Goal: Task Accomplishment & Management: Use online tool/utility

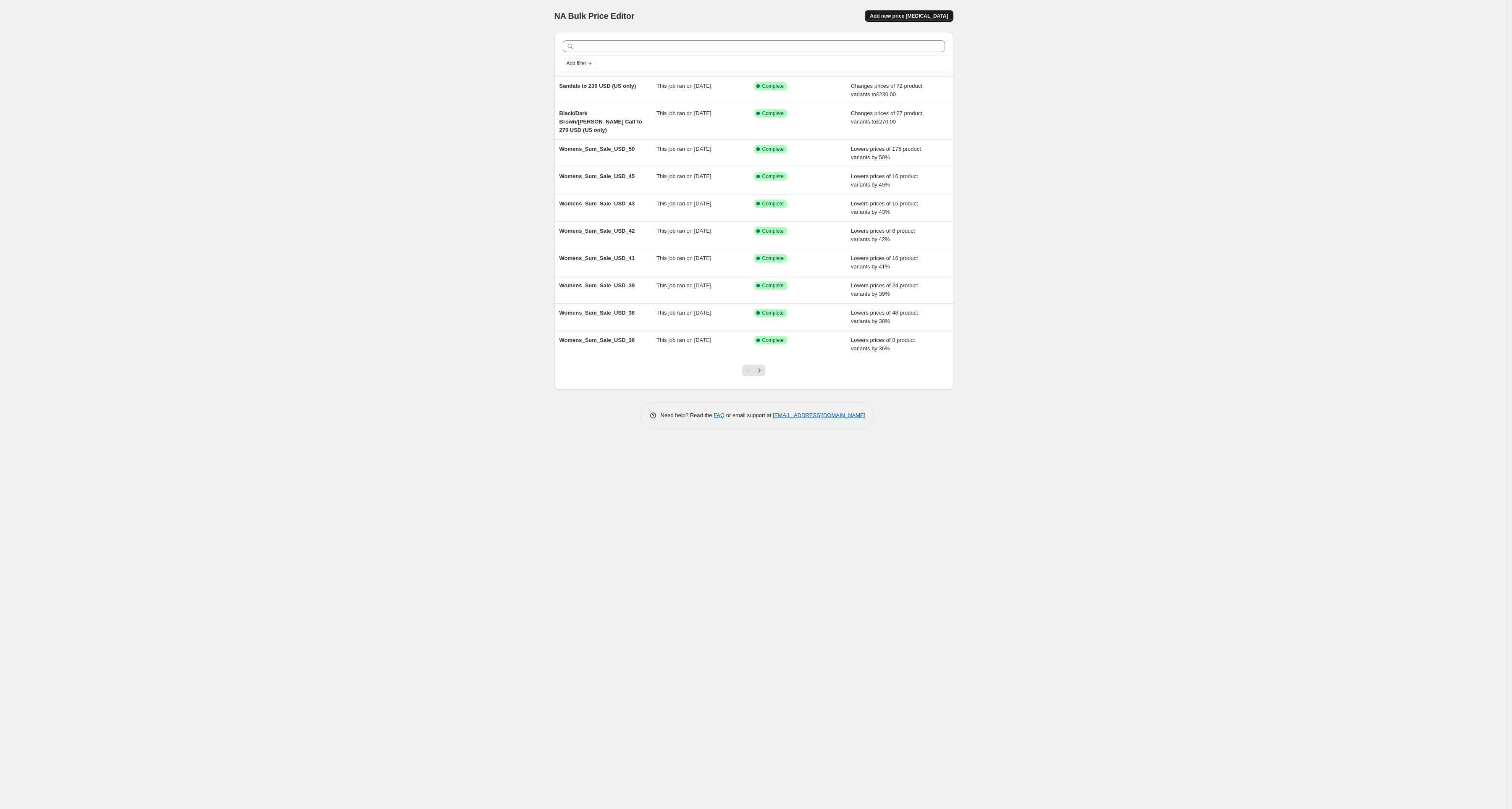
click at [906, 14] on span "Add new price [MEDICAL_DATA]" at bounding box center [909, 16] width 78 height 7
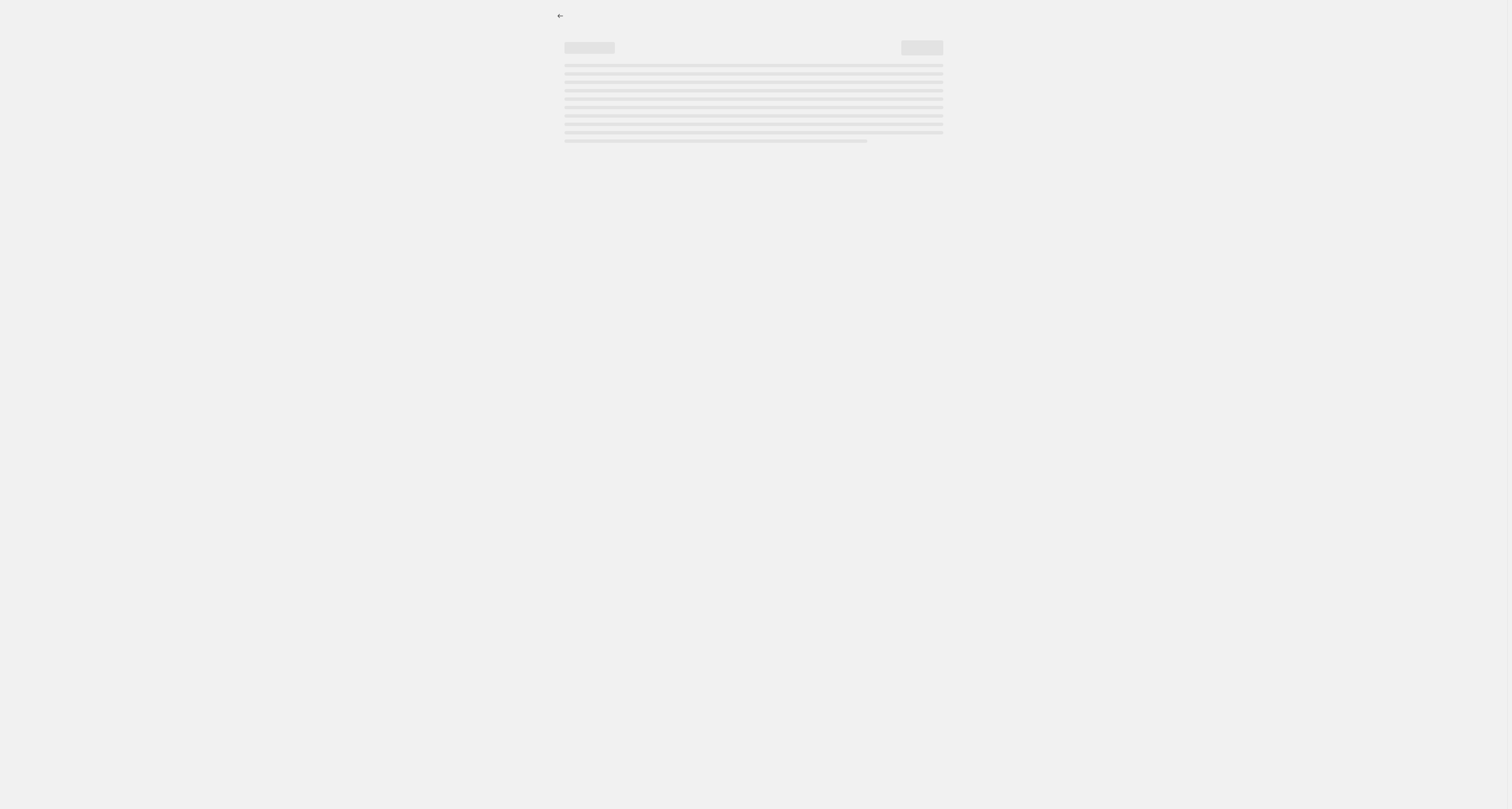
select select "percentage"
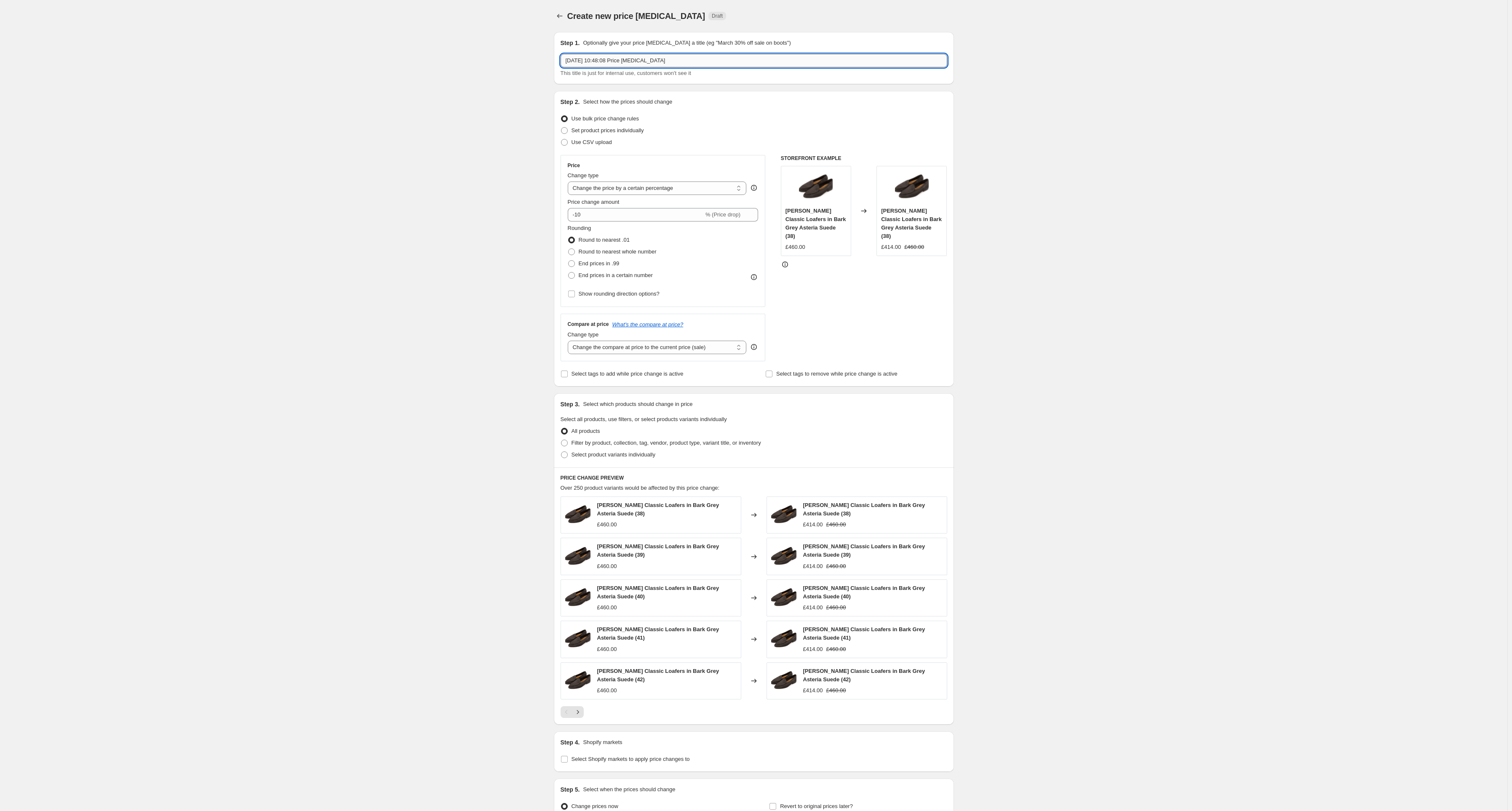
click at [619, 62] on input "[DATE] 10:48:08 Price [MEDICAL_DATA]" at bounding box center [753, 61] width 387 height 14
type input "Stride Mule in Coral Glove Suede"
click at [618, 189] on select "Change the price to a certain amount Change the price by a certain amount Chang…" at bounding box center [657, 188] width 179 height 14
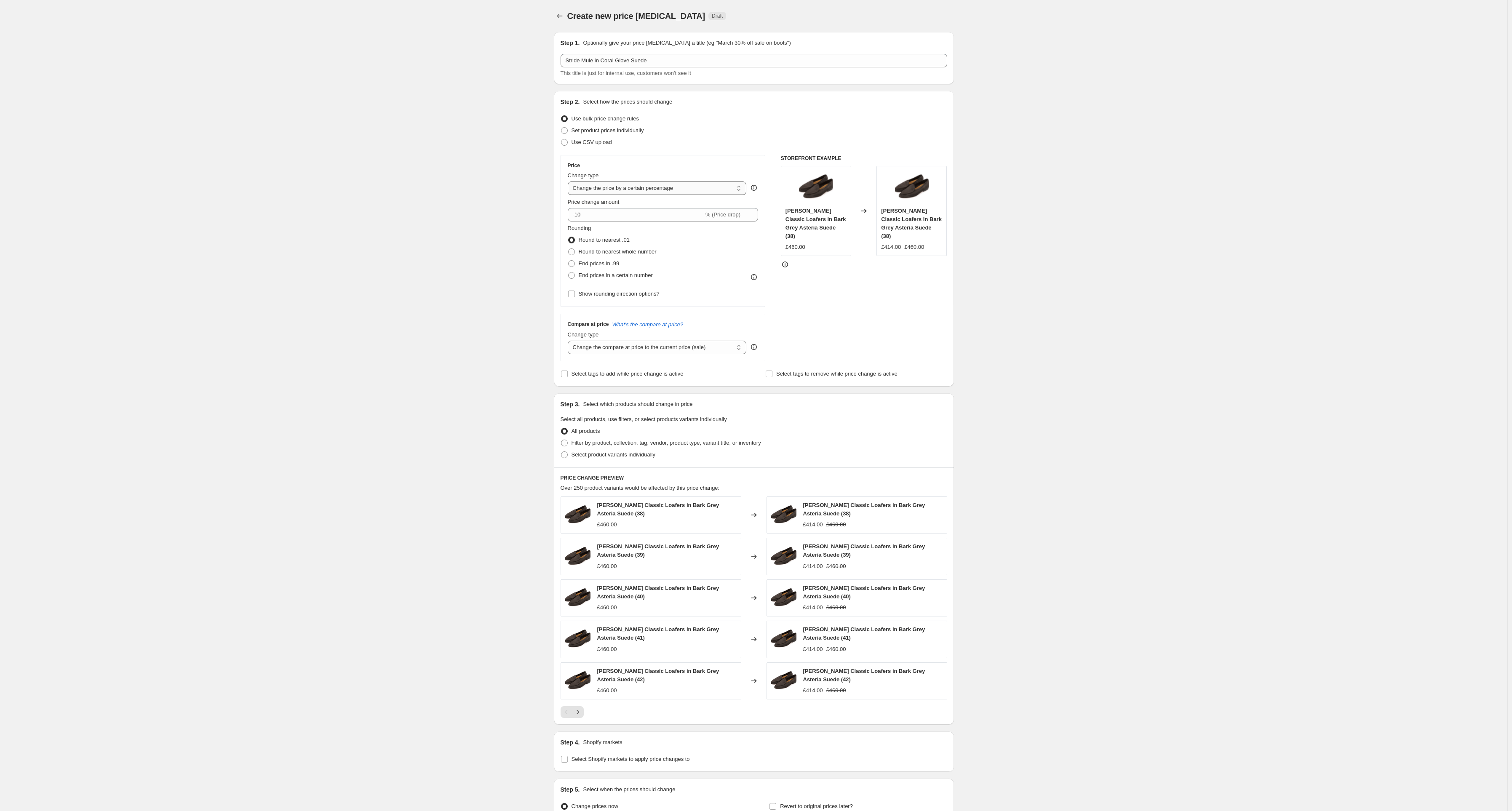
select select "to"
click at [569, 182] on select "Change the price to a certain amount Change the price by a certain amount Chang…" at bounding box center [657, 188] width 179 height 14
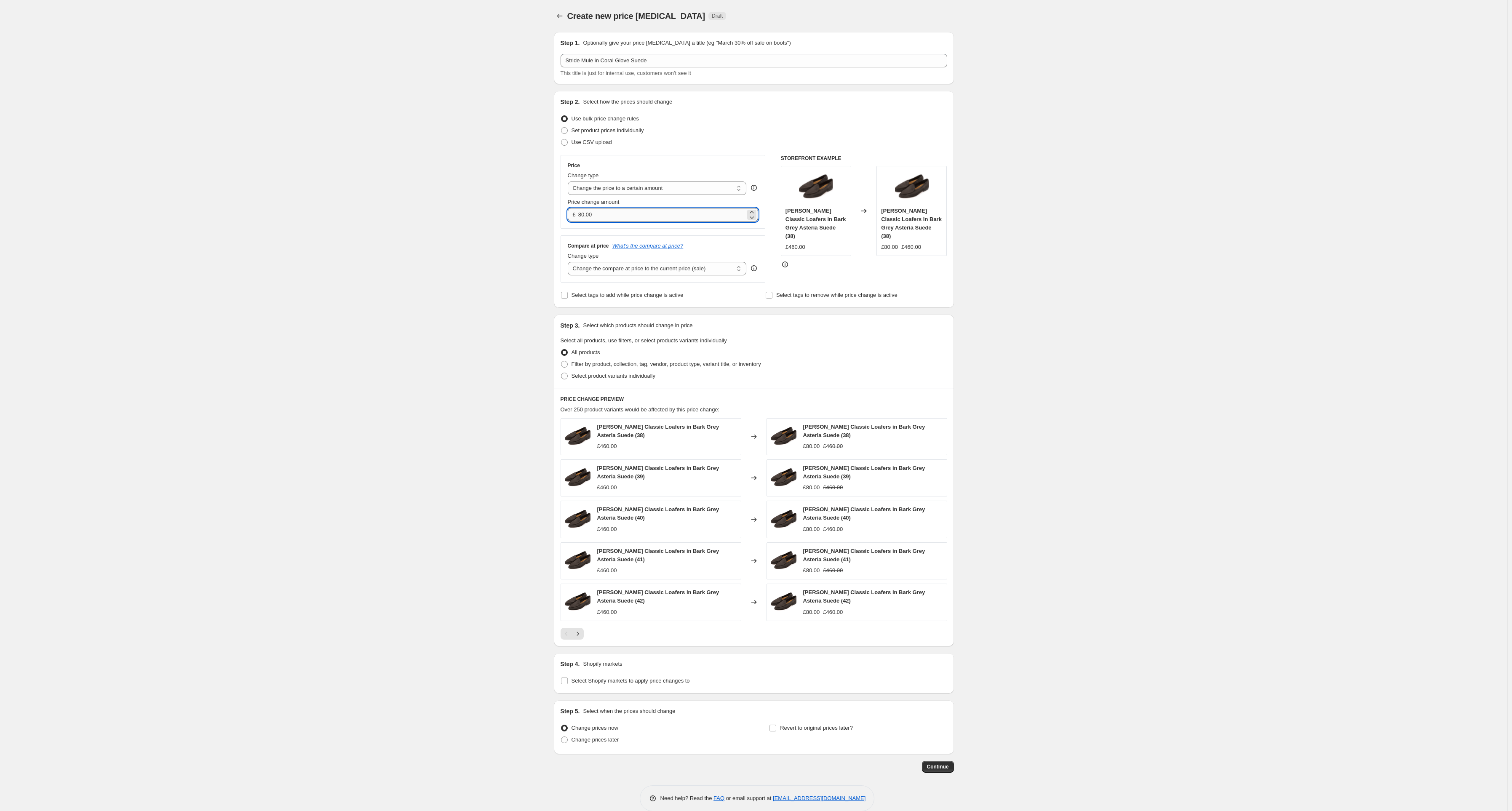
click at [596, 217] on input "80.00" at bounding box center [662, 215] width 167 height 14
click at [584, 214] on input "80.00" at bounding box center [662, 215] width 167 height 14
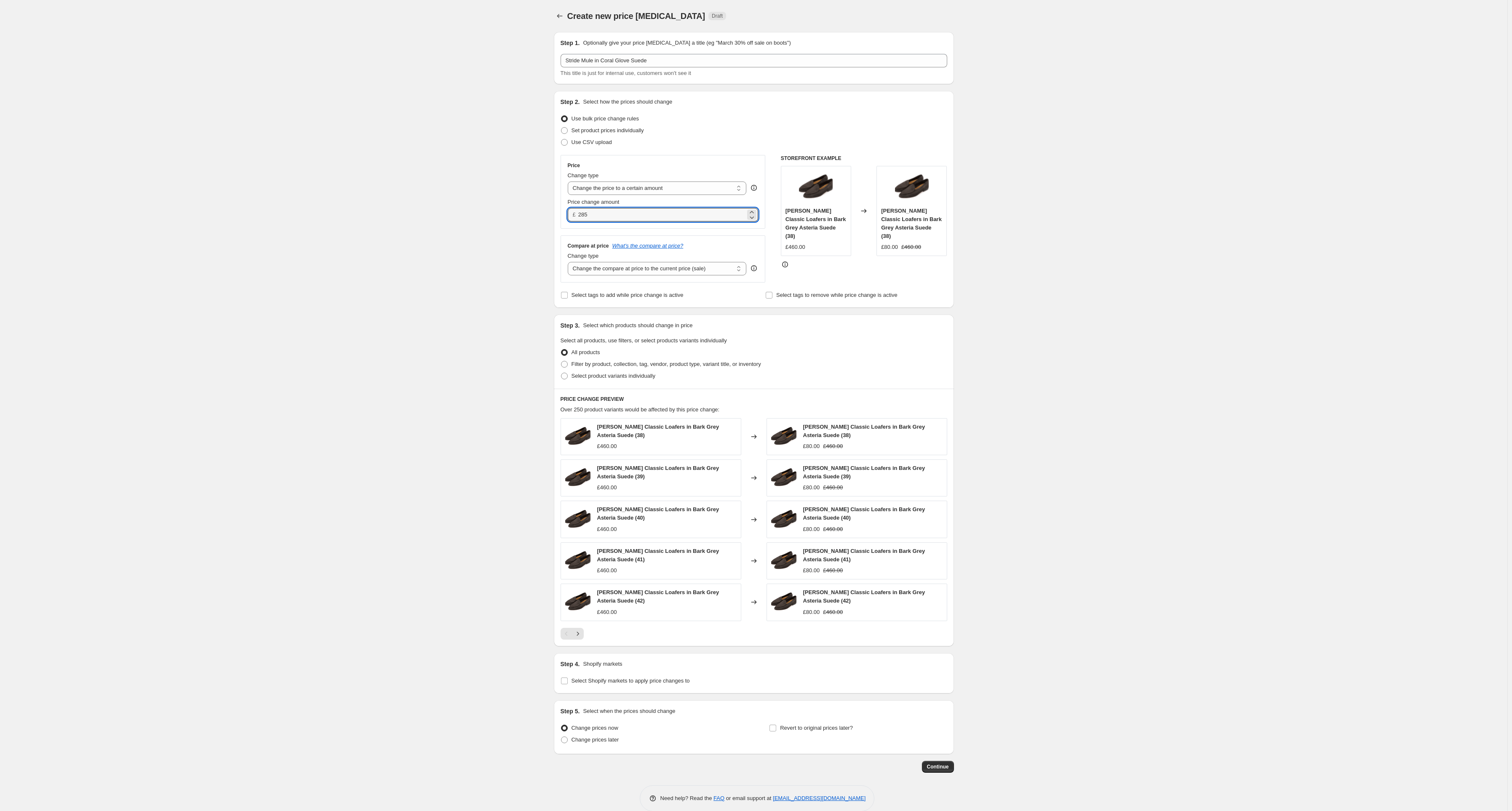
scroll to position [13, 0]
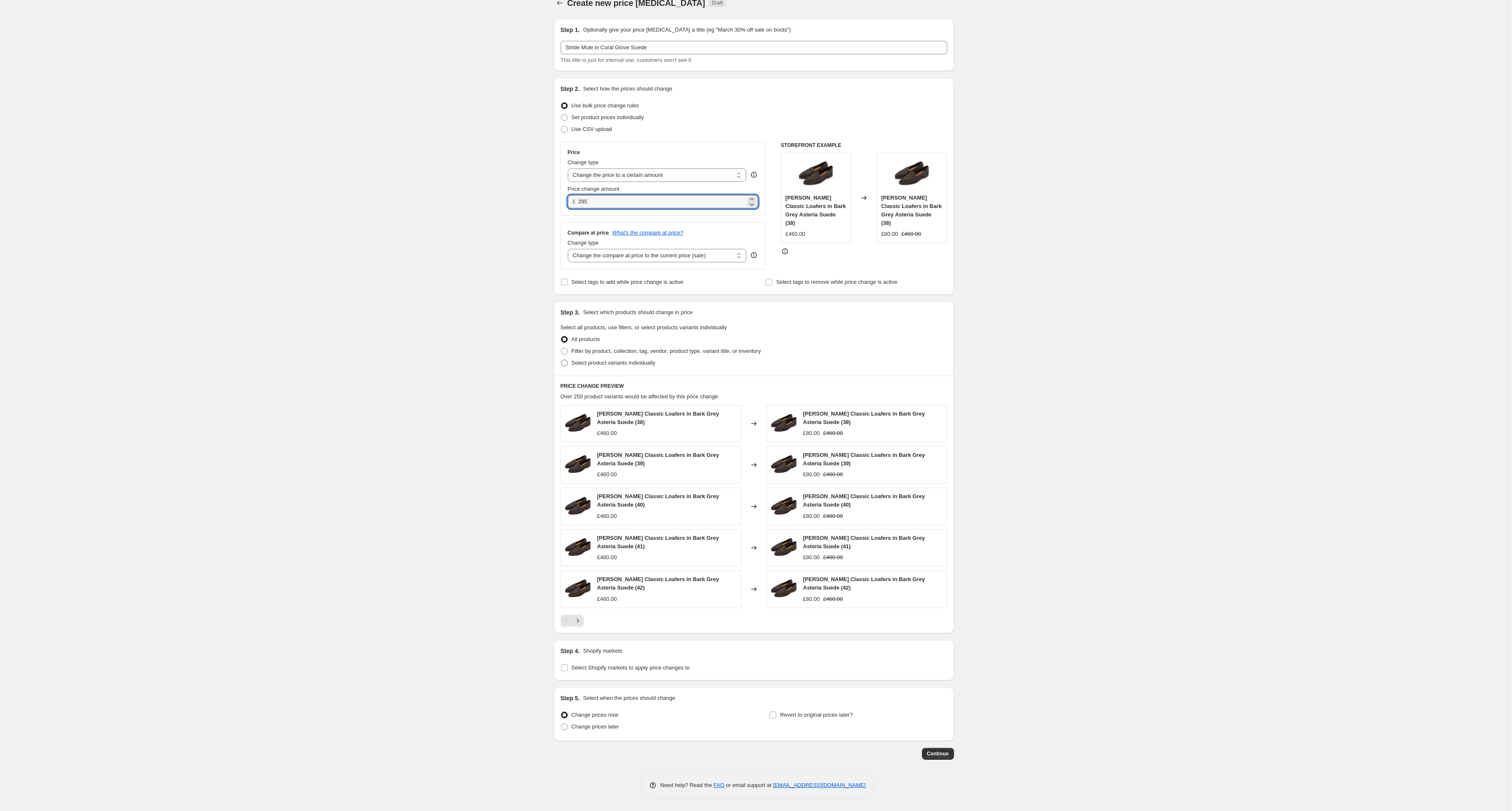
type input "285.00"
click at [580, 362] on span "Select product variants individually" at bounding box center [614, 362] width 84 height 6
click at [562, 360] on input "Select product variants individually" at bounding box center [561, 359] width 1 height 1
radio input "true"
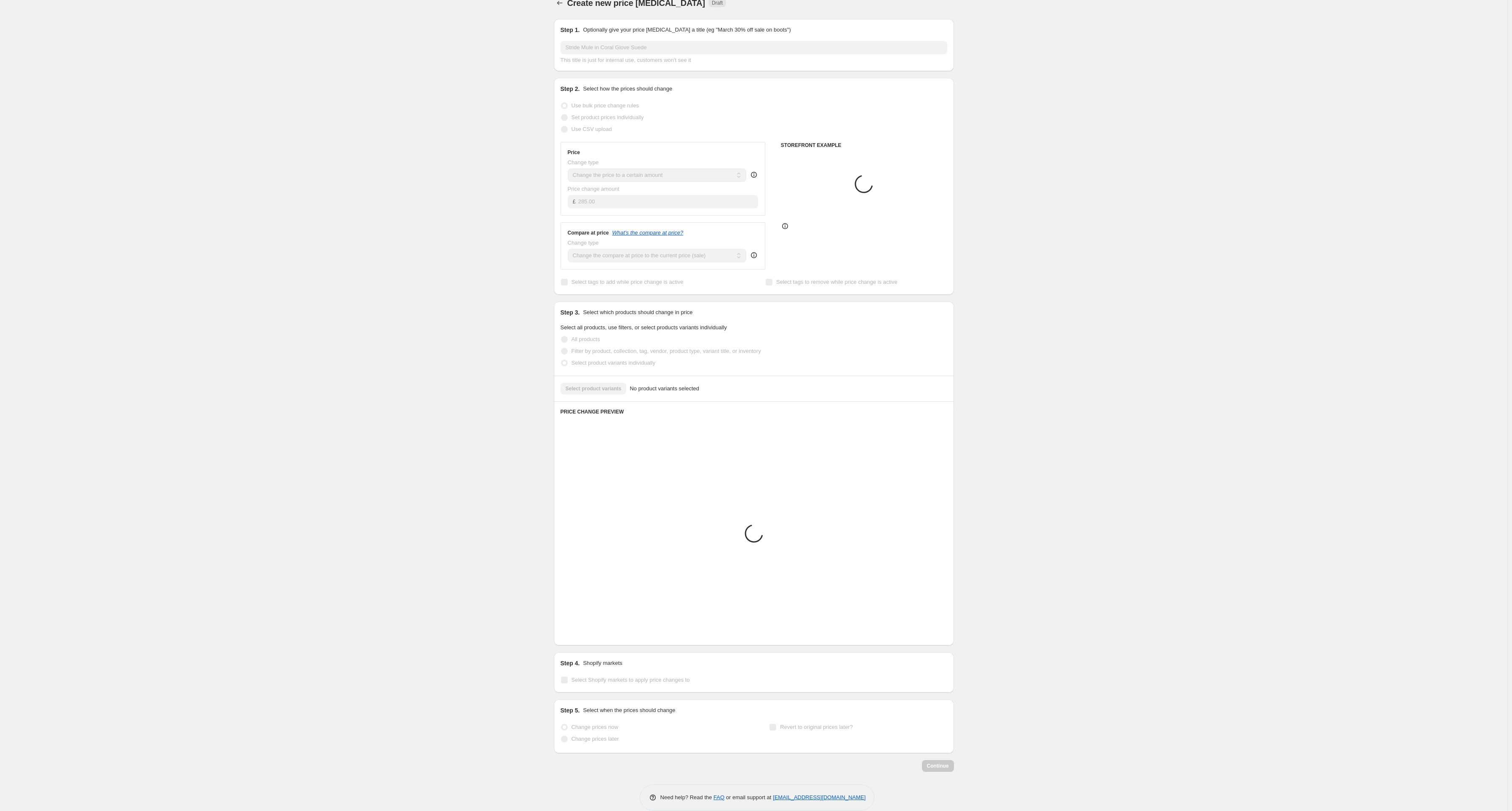
scroll to position [0, 0]
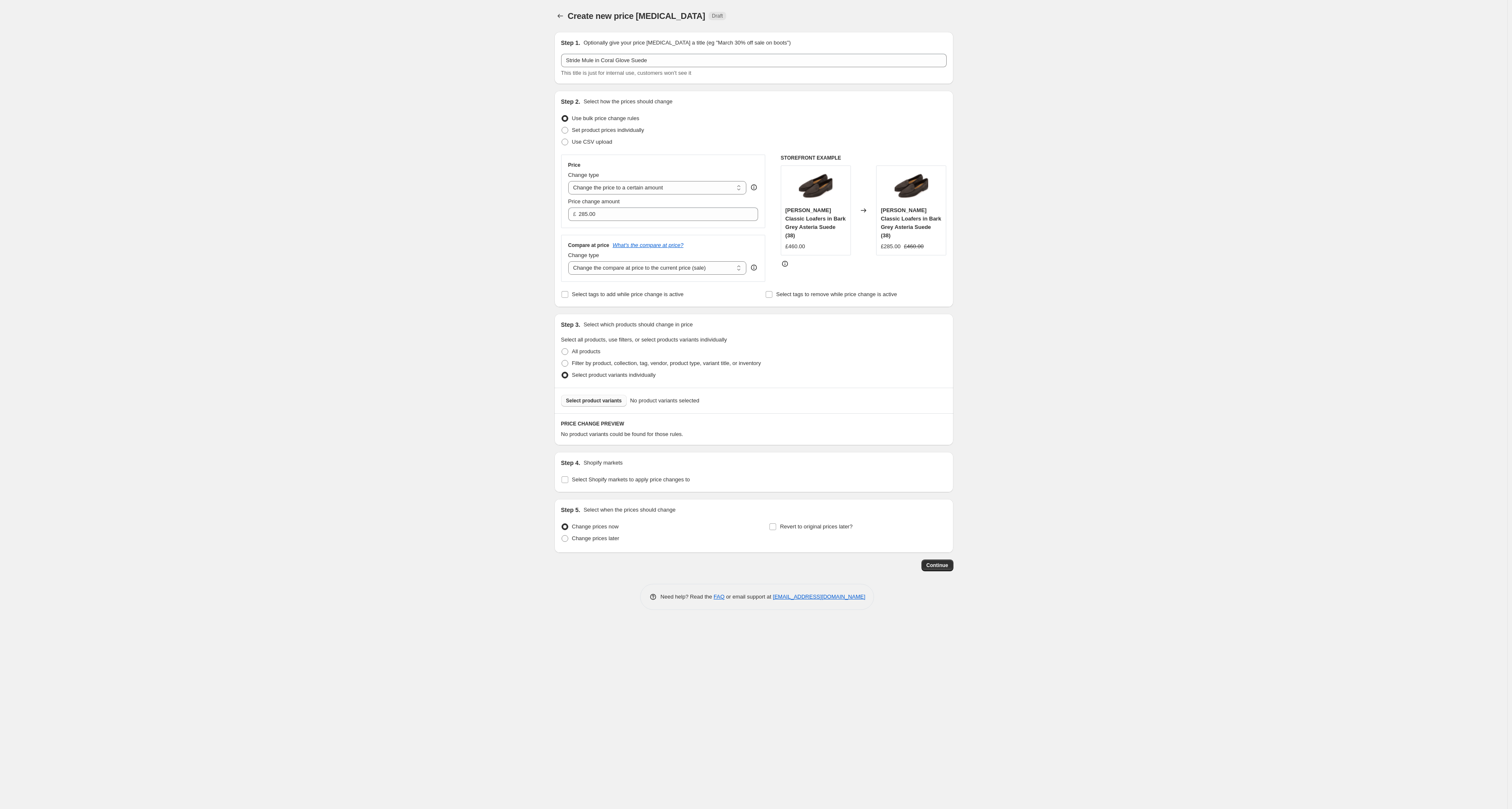
click at [587, 403] on span "Select product variants" at bounding box center [594, 400] width 56 height 7
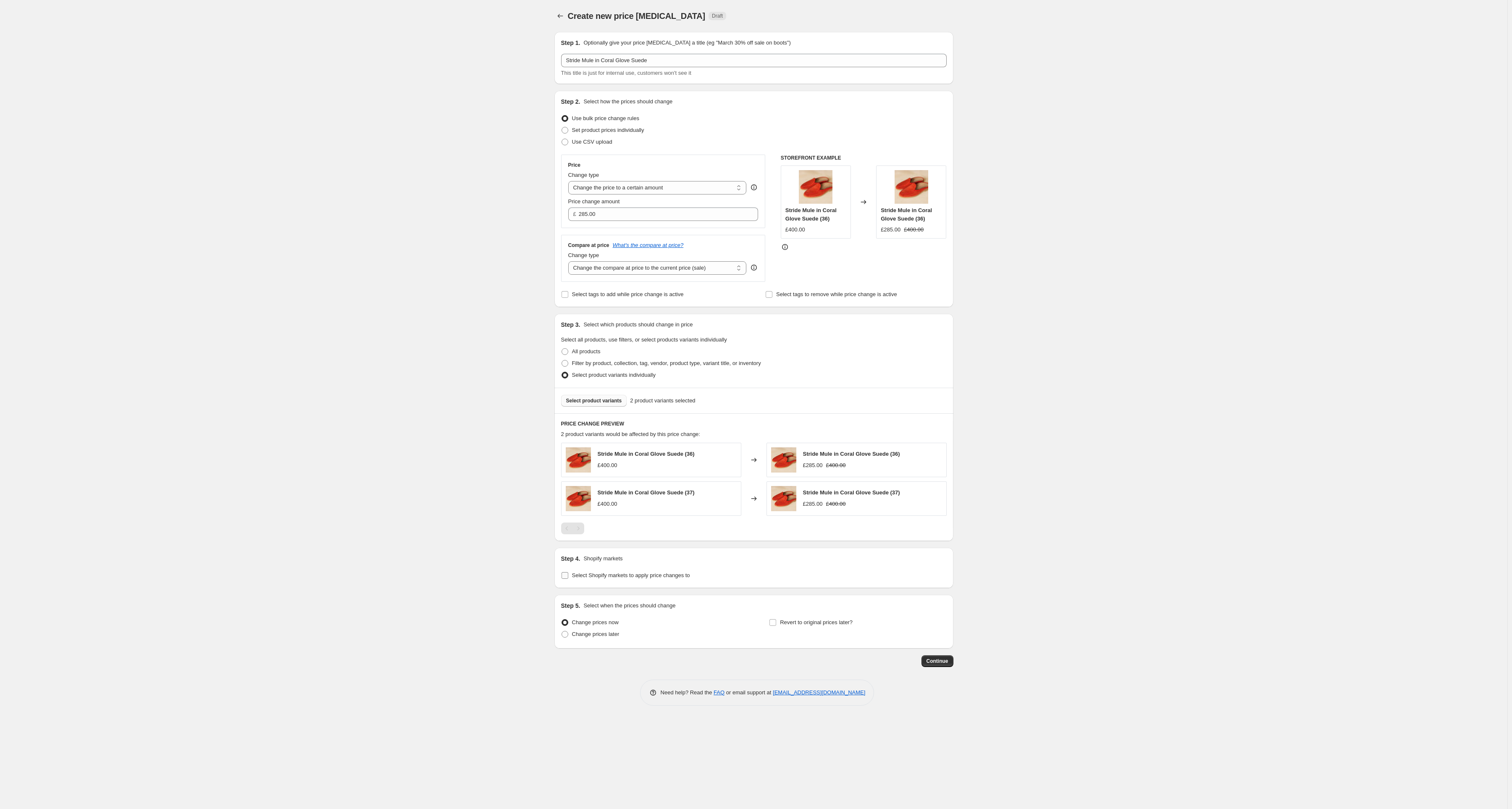
click at [660, 575] on span "Select Shopify markets to apply price changes to" at bounding box center [631, 575] width 118 height 6
click at [568, 575] on input "Select Shopify markets to apply price changes to" at bounding box center [565, 575] width 7 height 7
checkbox input "true"
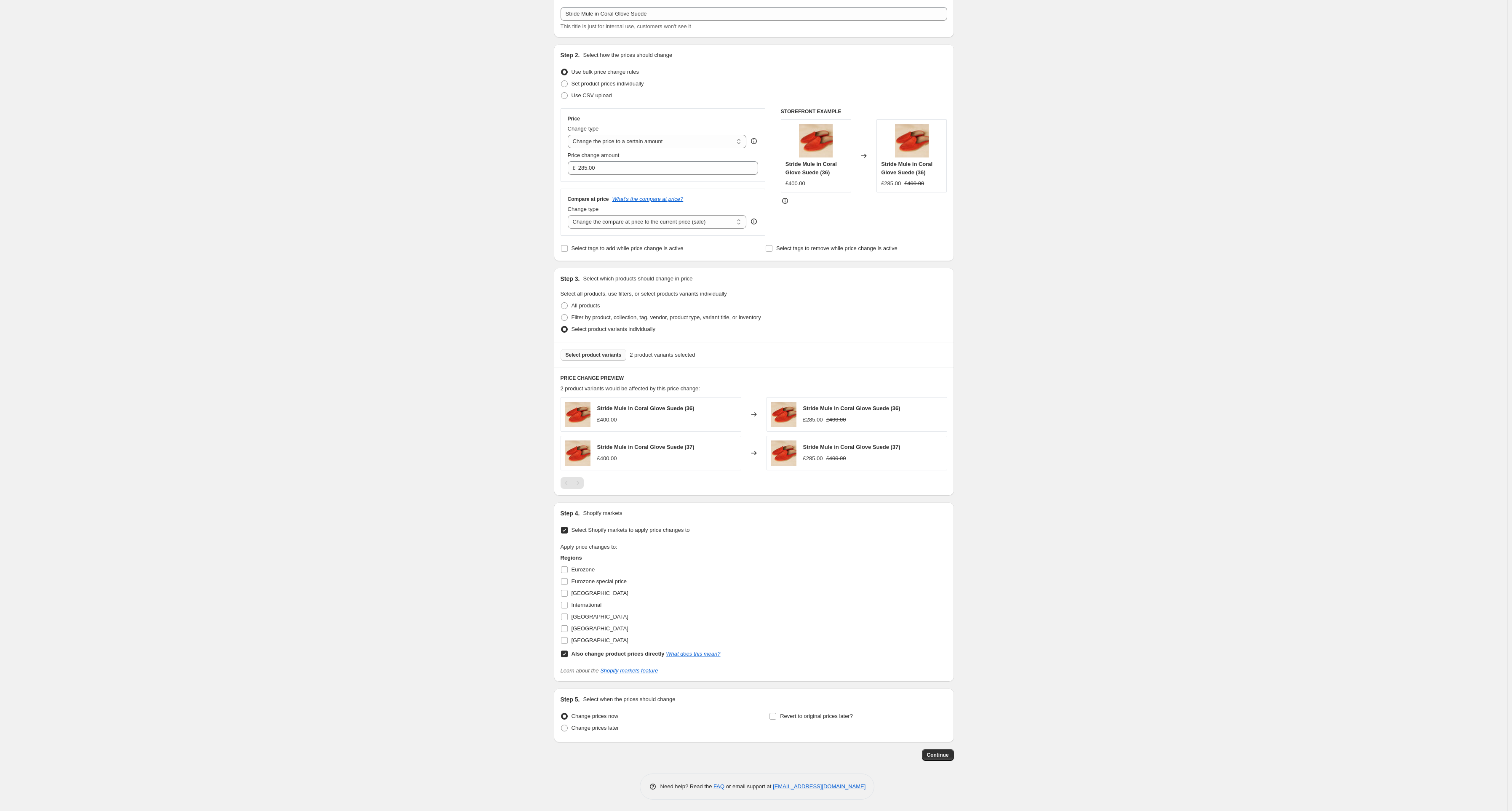
scroll to position [48, 0]
click at [588, 629] on span "[GEOGRAPHIC_DATA]" at bounding box center [600, 627] width 56 height 6
click at [568, 629] on input "[GEOGRAPHIC_DATA]" at bounding box center [564, 627] width 7 height 7
checkbox input "true"
click at [578, 625] on span "[GEOGRAPHIC_DATA]" at bounding box center [600, 627] width 56 height 6
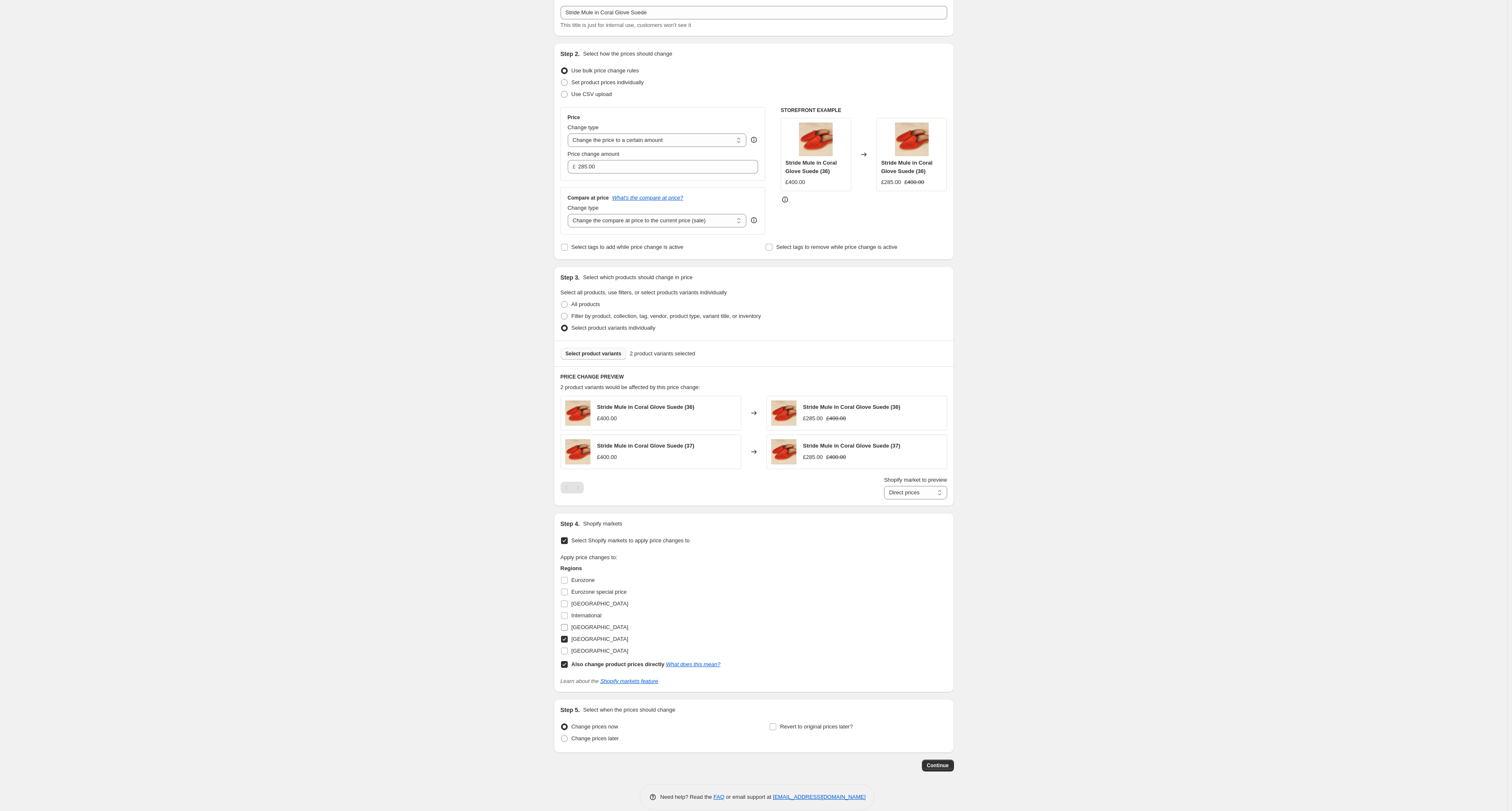
click at [568, 625] on input "[GEOGRAPHIC_DATA]" at bounding box center [564, 627] width 7 height 7
checkbox input "true"
click at [582, 616] on span "International" at bounding box center [587, 615] width 31 height 6
click at [568, 616] on input "International" at bounding box center [564, 615] width 7 height 7
checkbox input "true"
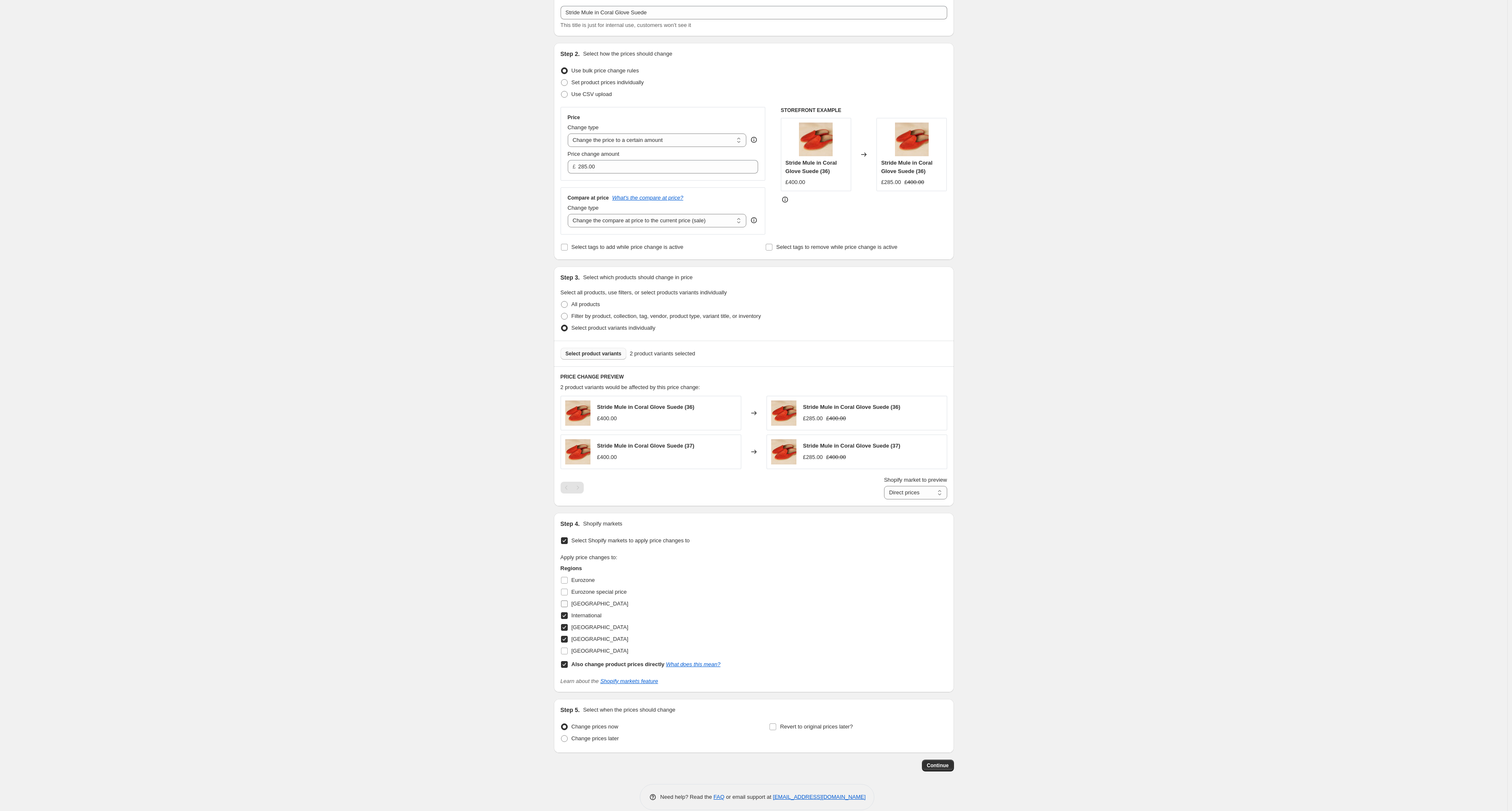
click at [583, 606] on span "[GEOGRAPHIC_DATA]" at bounding box center [600, 603] width 56 height 6
click at [568, 606] on input "[GEOGRAPHIC_DATA]" at bounding box center [564, 603] width 7 height 7
checkbox input "true"
click at [945, 763] on span "Continue" at bounding box center [938, 765] width 22 height 7
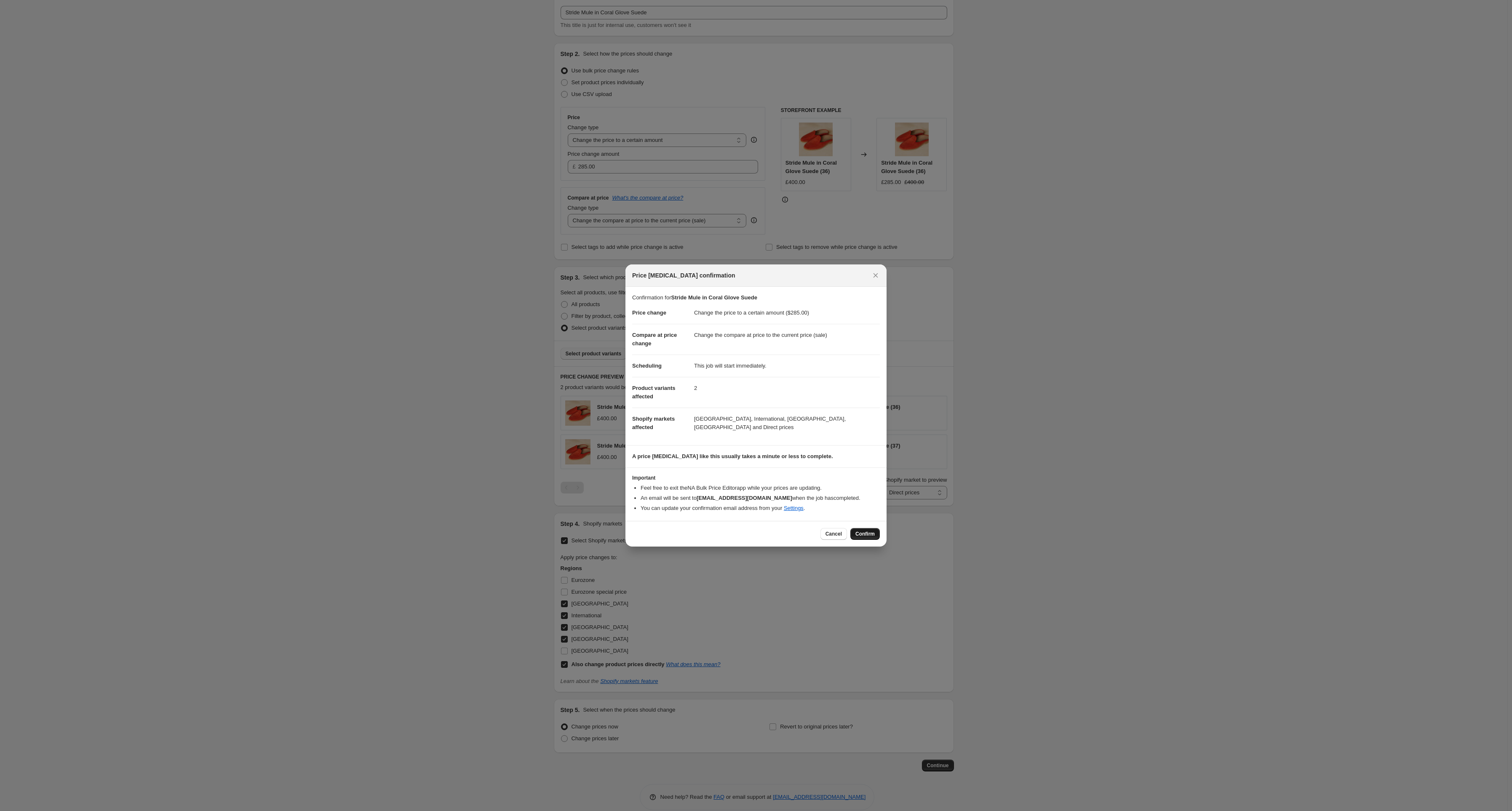
click at [865, 536] on span "Confirm" at bounding box center [865, 533] width 19 height 7
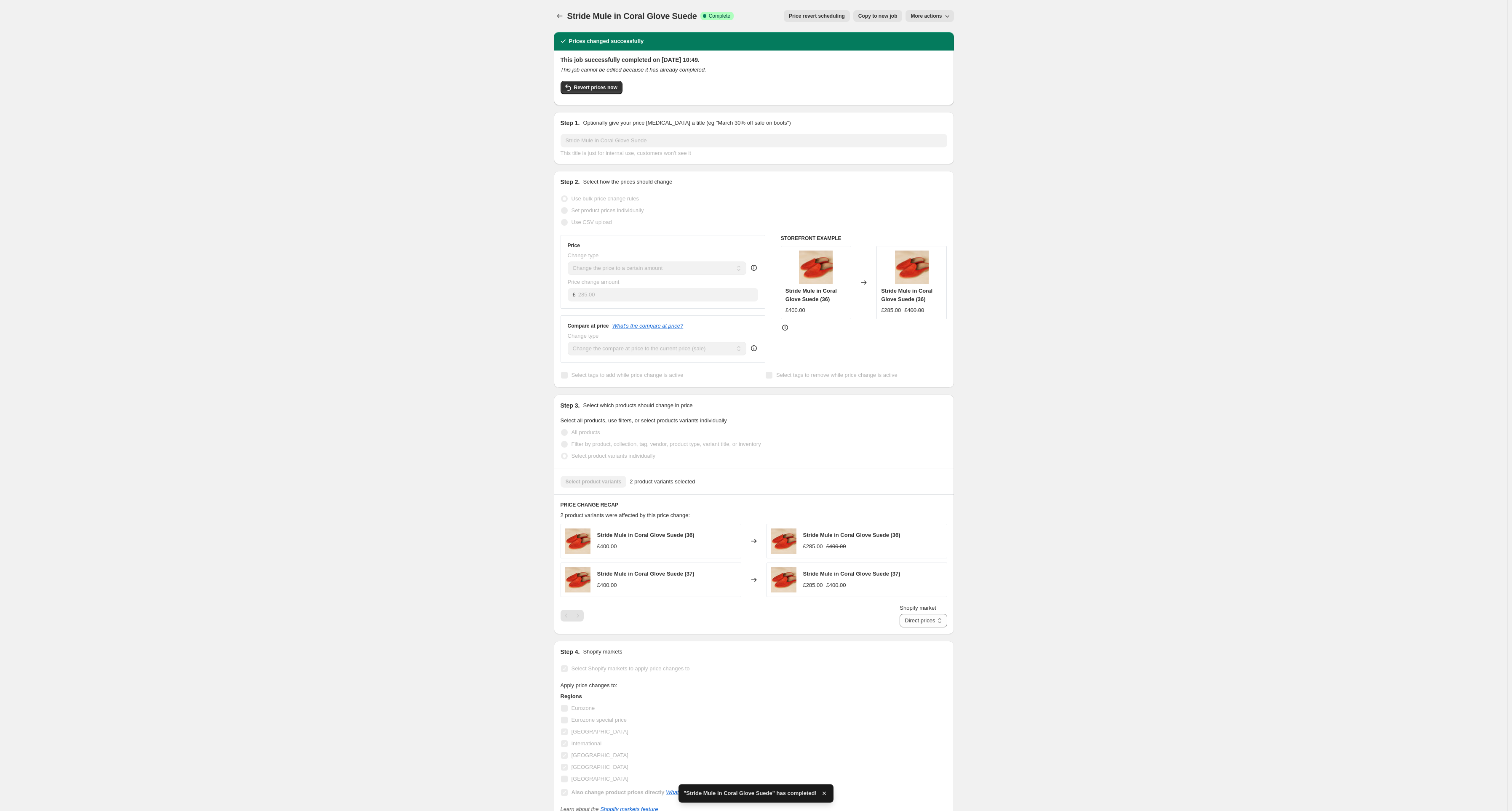
click at [882, 14] on span "Copy to new job" at bounding box center [878, 16] width 39 height 7
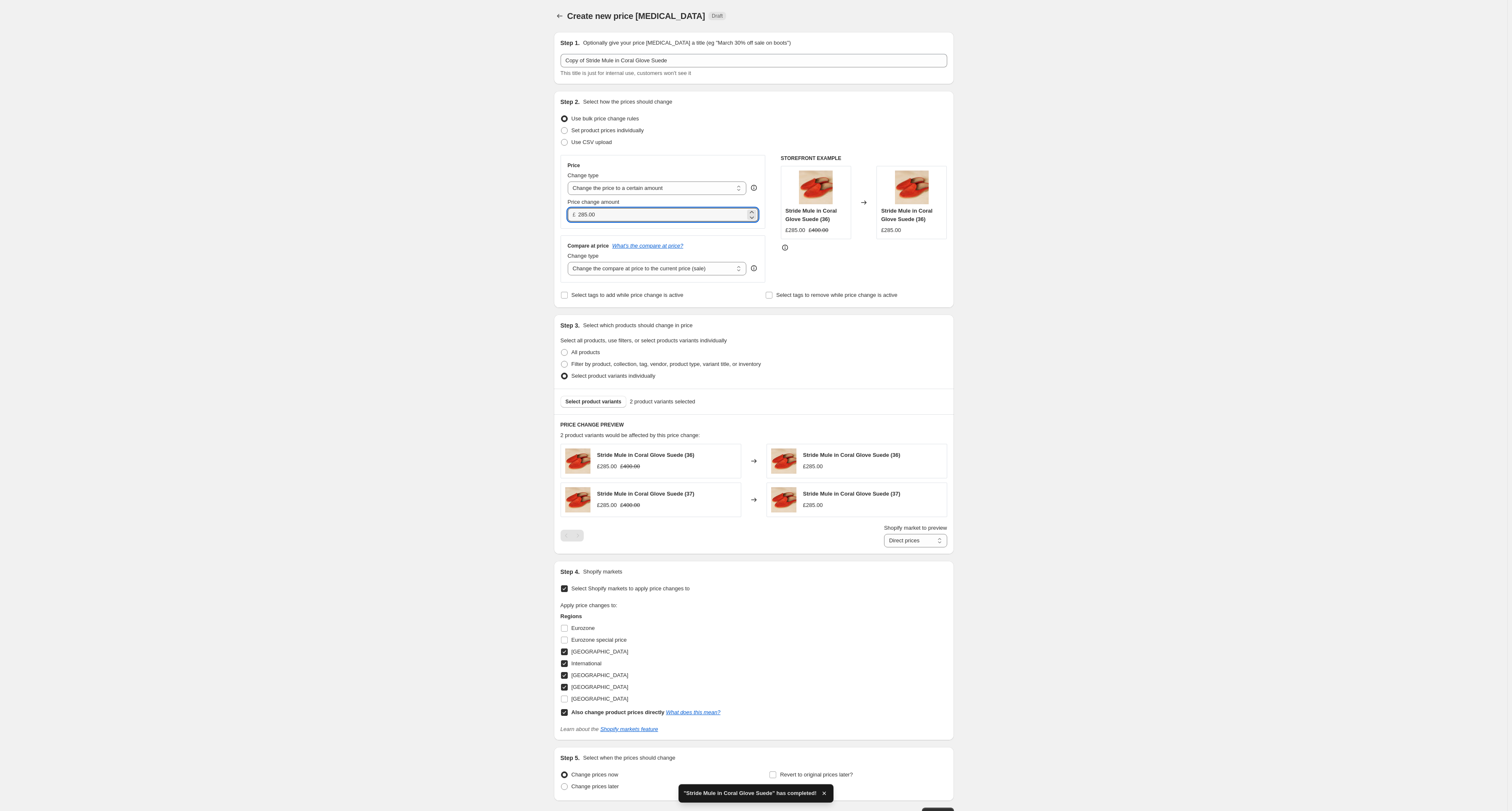
drag, startPoint x: 604, startPoint y: 217, endPoint x: 559, endPoint y: 217, distance: 45.0
click at [559, 217] on div "Step 2. Select how the prices should change Use bulk price change rules Set pro…" at bounding box center [754, 199] width 400 height 217
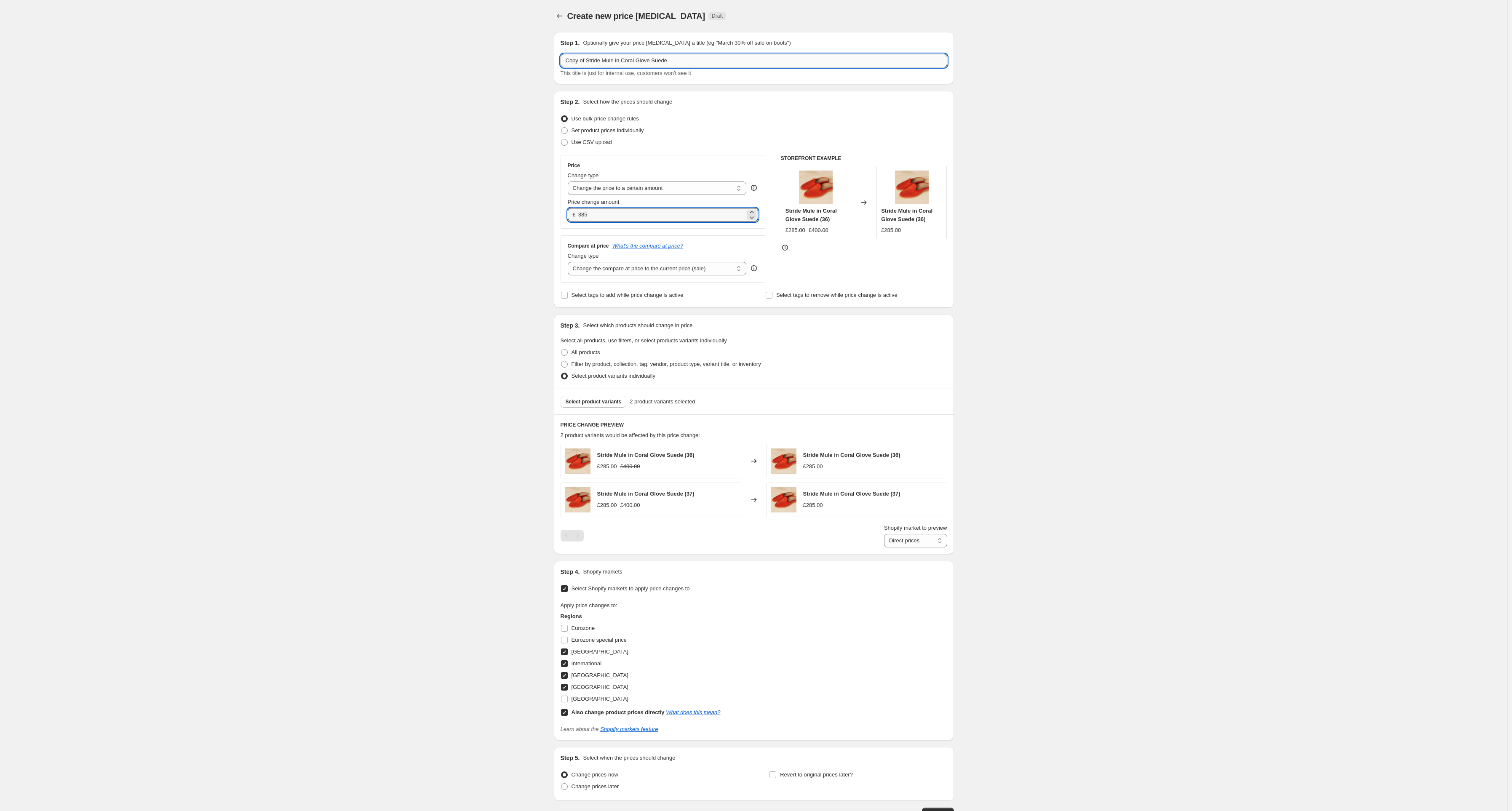
type input "385.00"
click at [585, 59] on input "Copy of Stride Mule in Coral Glove Suede" at bounding box center [753, 61] width 387 height 14
click at [591, 60] on input "Copy of Stride Mule in Coral Glove Suede" at bounding box center [753, 61] width 387 height 14
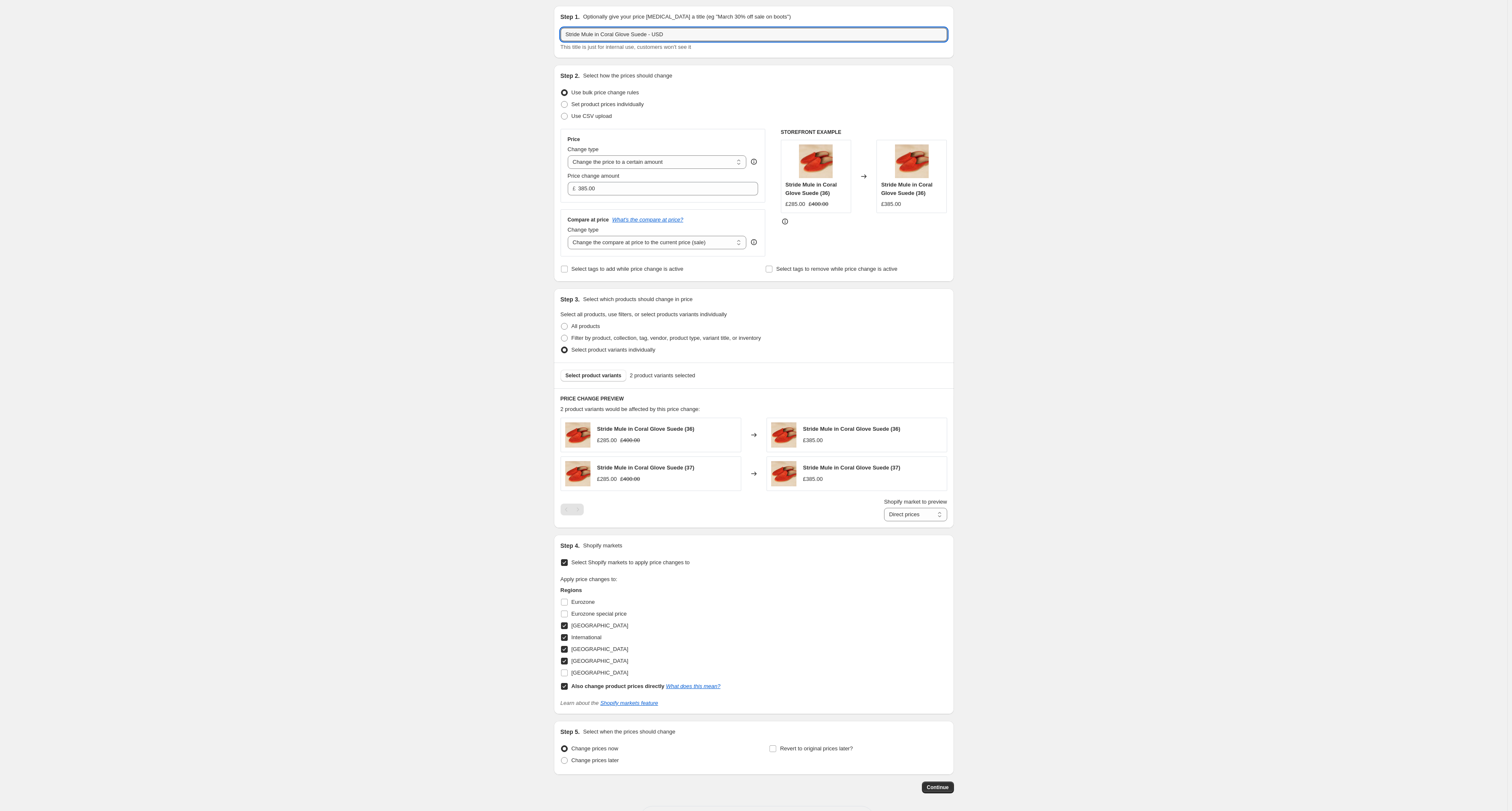
scroll to position [60, 0]
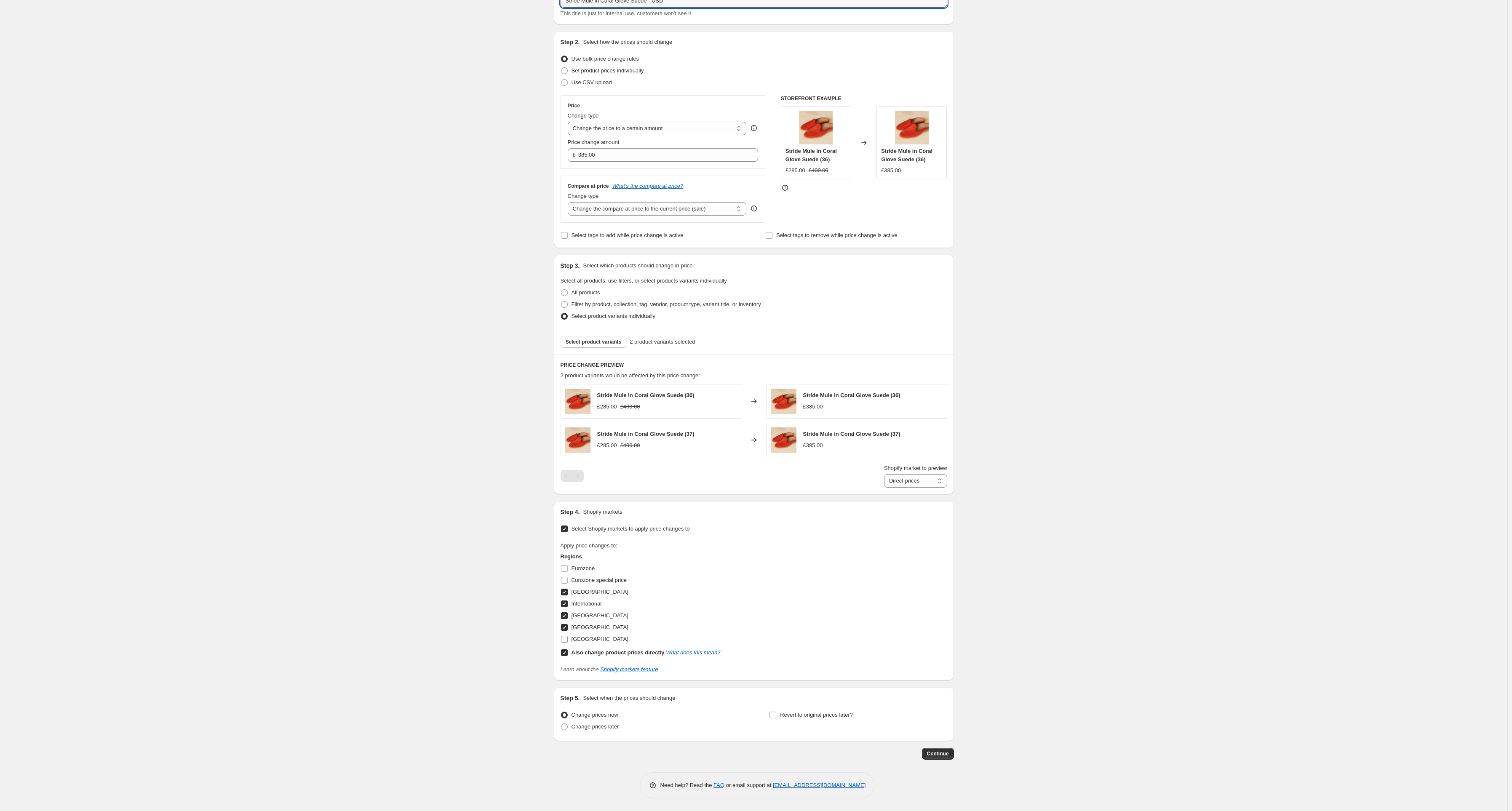
type input "Stride Mule in Coral Glove Suede - USD"
click at [568, 642] on input "[GEOGRAPHIC_DATA]" at bounding box center [564, 639] width 7 height 7
checkbox input "true"
click at [568, 652] on input "Also change product prices directly What does this mean?" at bounding box center [564, 652] width 7 height 7
checkbox input "false"
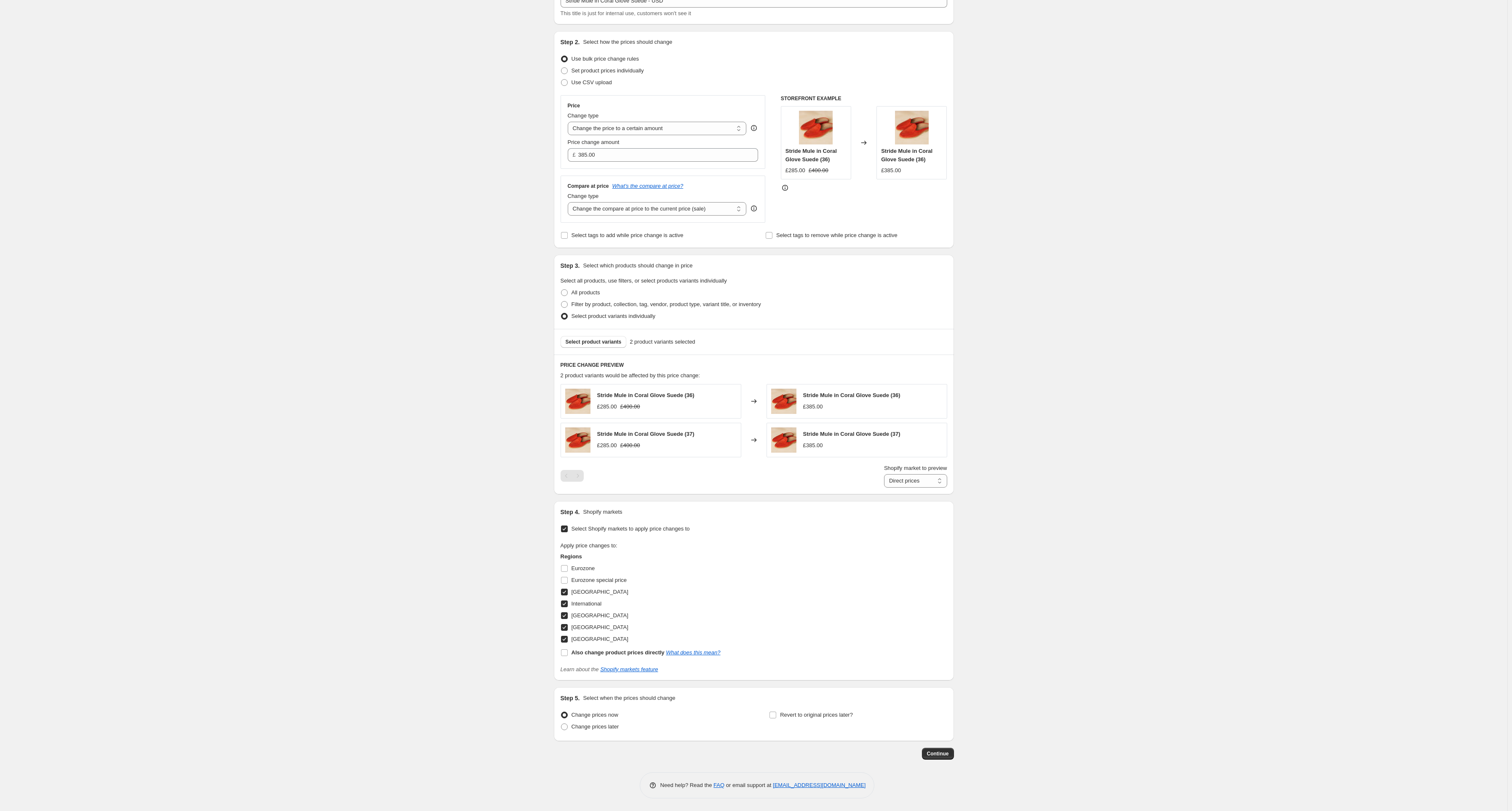
select select "13182140654"
click at [568, 629] on input "[GEOGRAPHIC_DATA]" at bounding box center [564, 627] width 7 height 7
checkbox input "false"
click at [568, 618] on input "[GEOGRAPHIC_DATA]" at bounding box center [564, 615] width 7 height 7
checkbox input "false"
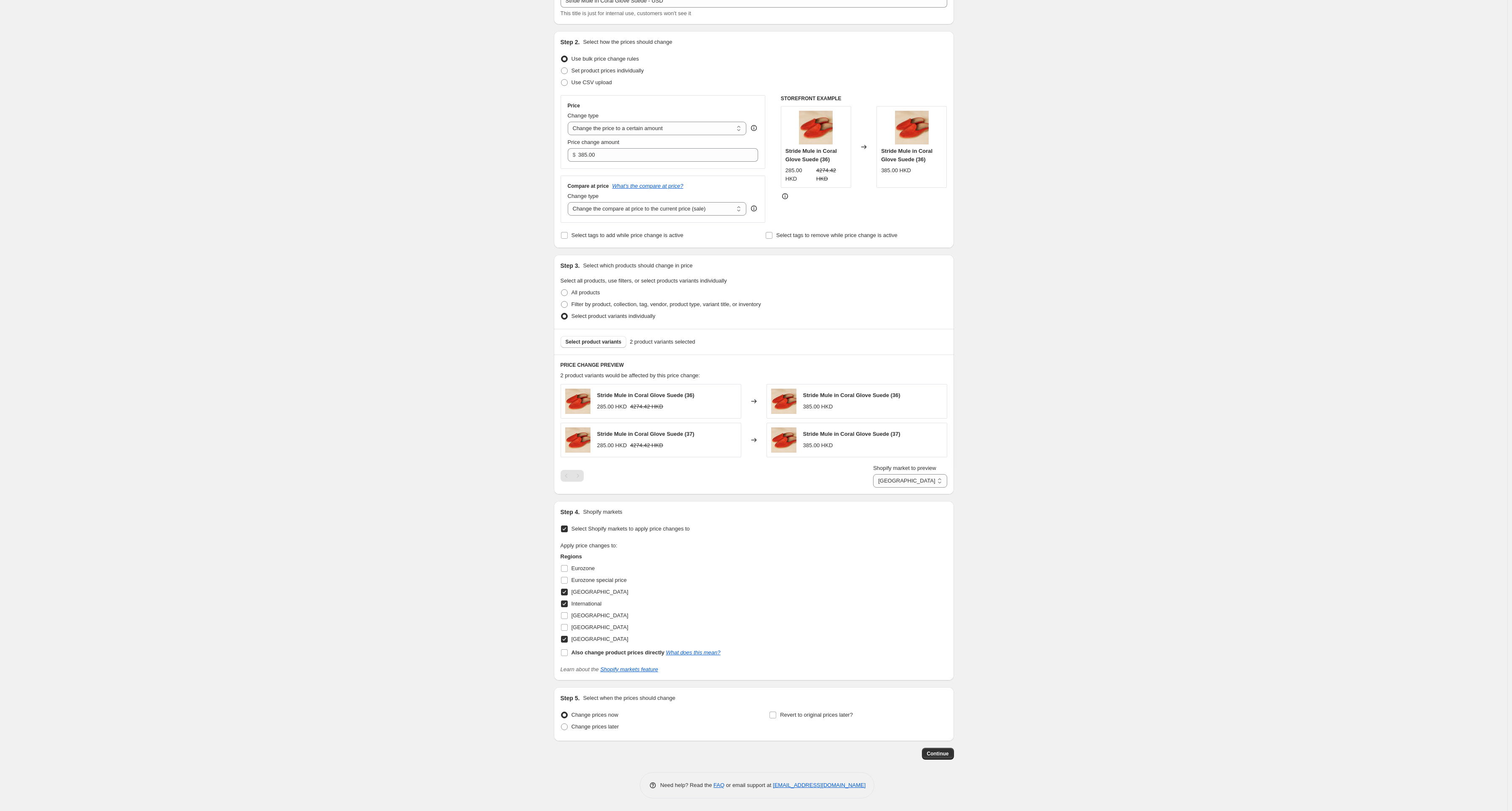
click at [568, 606] on span at bounding box center [564, 603] width 8 height 8
click at [568, 606] on input "International" at bounding box center [564, 603] width 7 height 7
checkbox input "false"
click at [571, 592] on label "[GEOGRAPHIC_DATA]" at bounding box center [594, 591] width 68 height 11
click at [568, 592] on input "[GEOGRAPHIC_DATA]" at bounding box center [564, 591] width 7 height 7
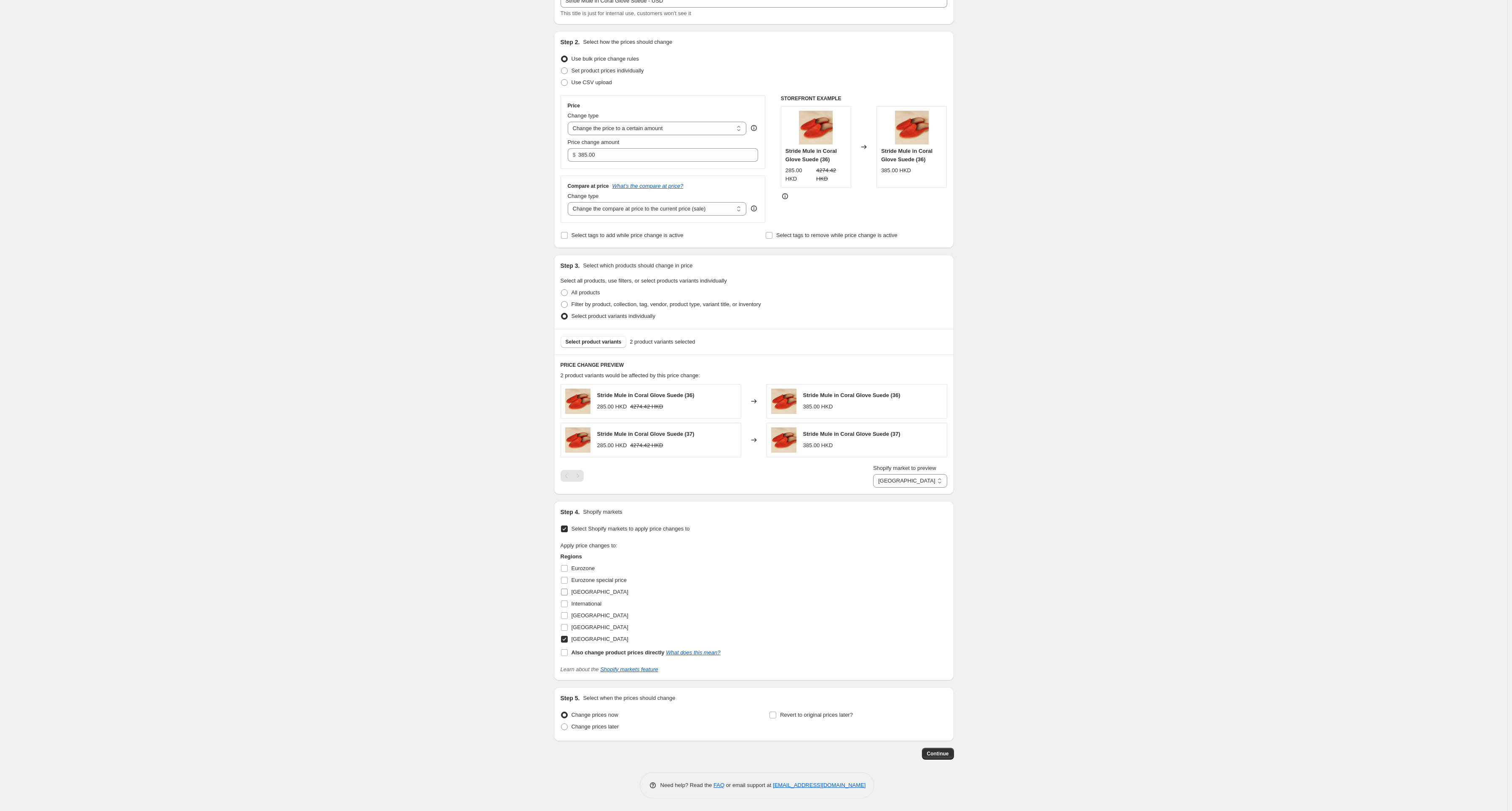
checkbox input "false"
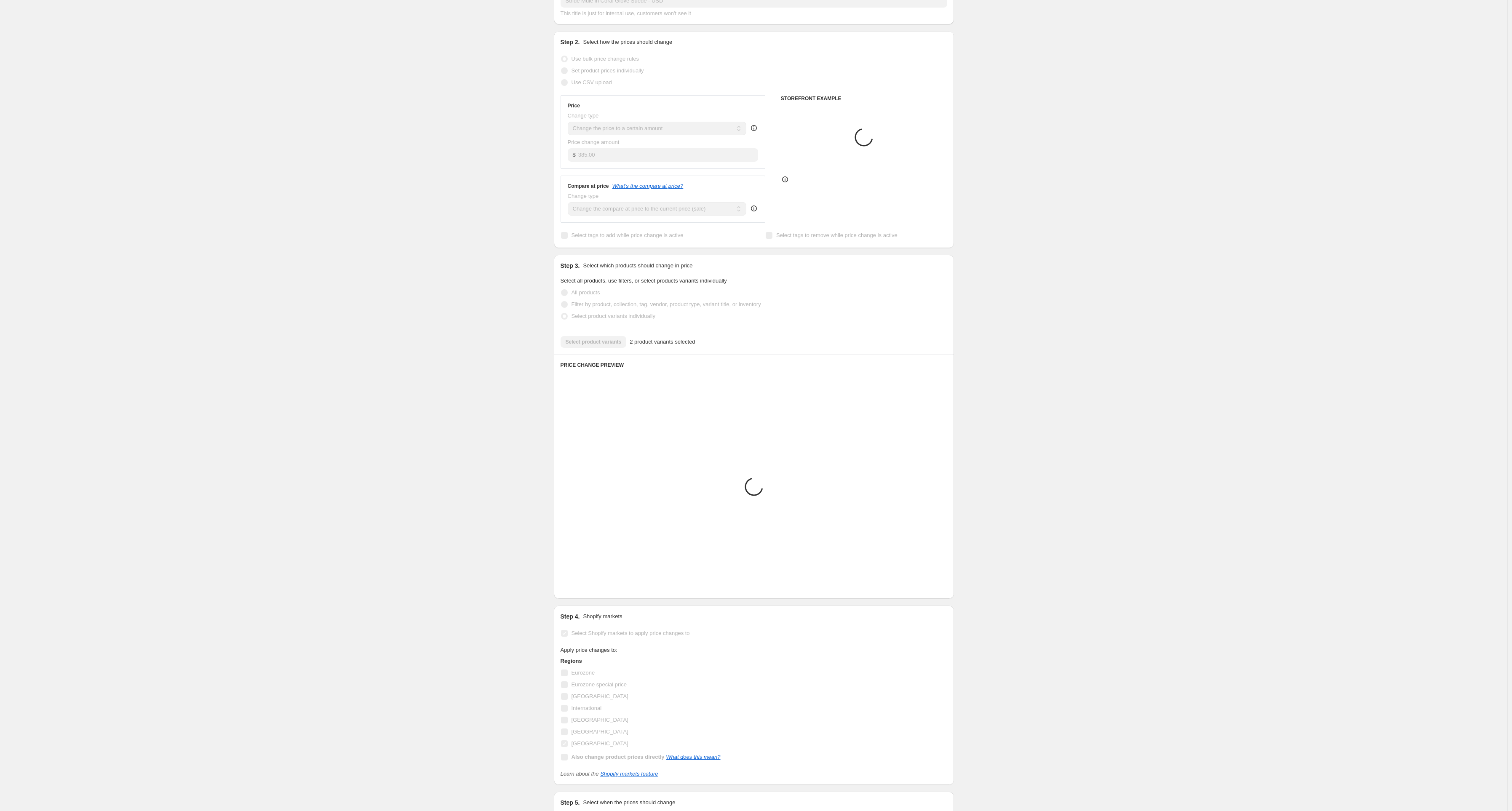
scroll to position [48, 0]
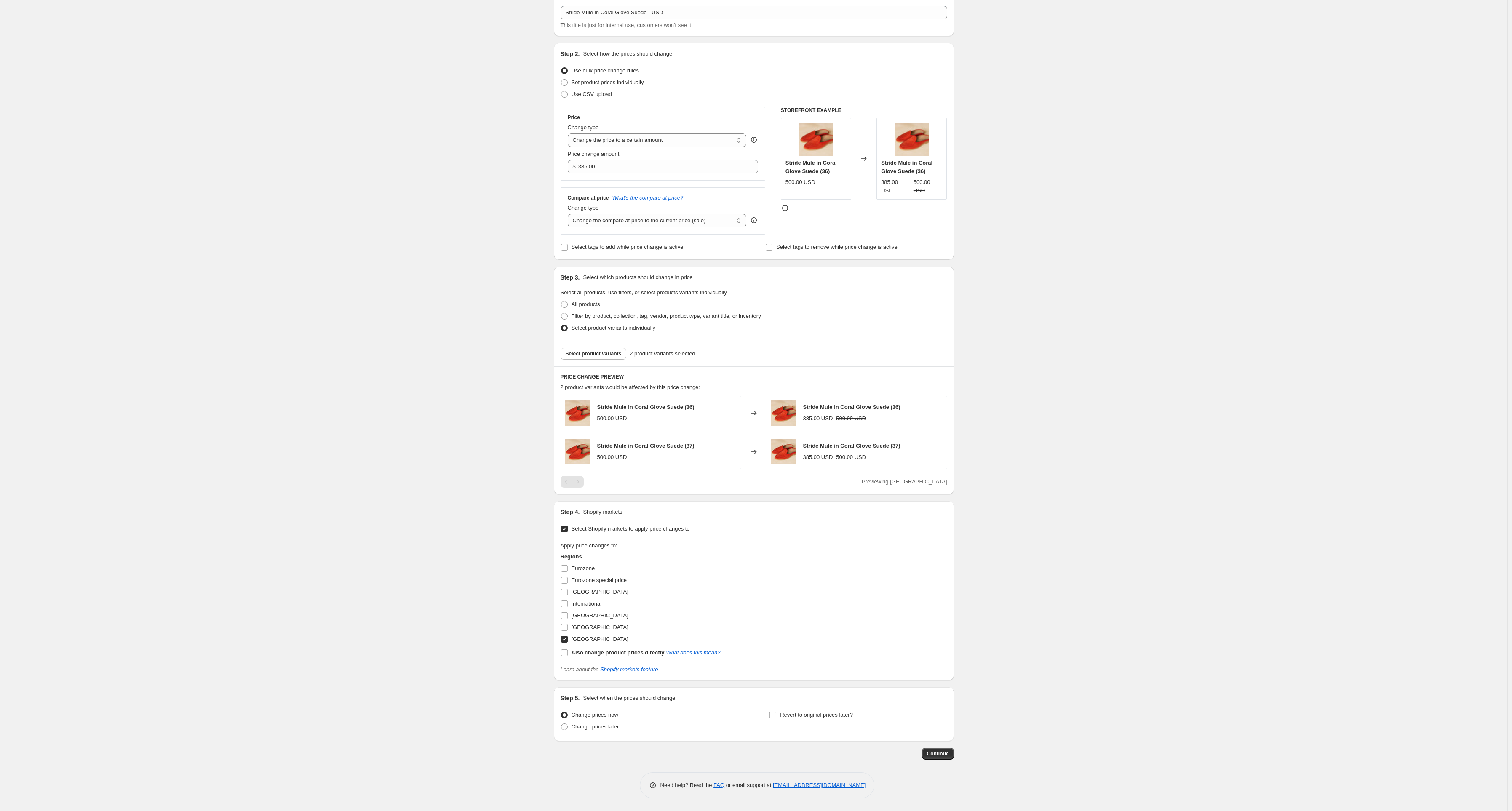
drag, startPoint x: 511, startPoint y: 591, endPoint x: 456, endPoint y: 530, distance: 82.1
click at [456, 530] on div "Create new price [MEDICAL_DATA]. This page is ready Create new price [MEDICAL_D…" at bounding box center [753, 381] width 1507 height 859
click at [940, 754] on span "Continue" at bounding box center [938, 753] width 22 height 7
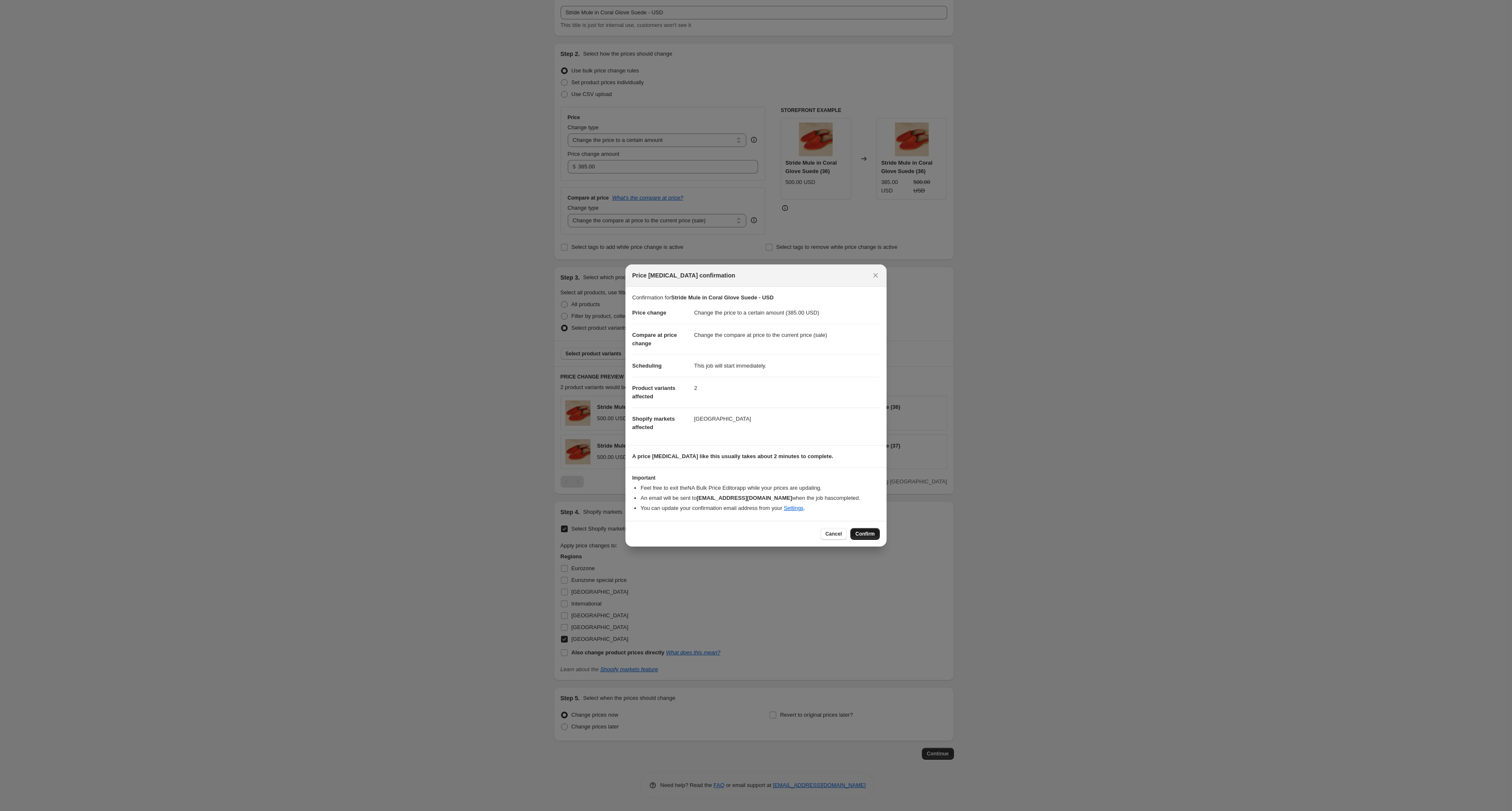
click at [871, 537] on span "Confirm" at bounding box center [865, 533] width 19 height 7
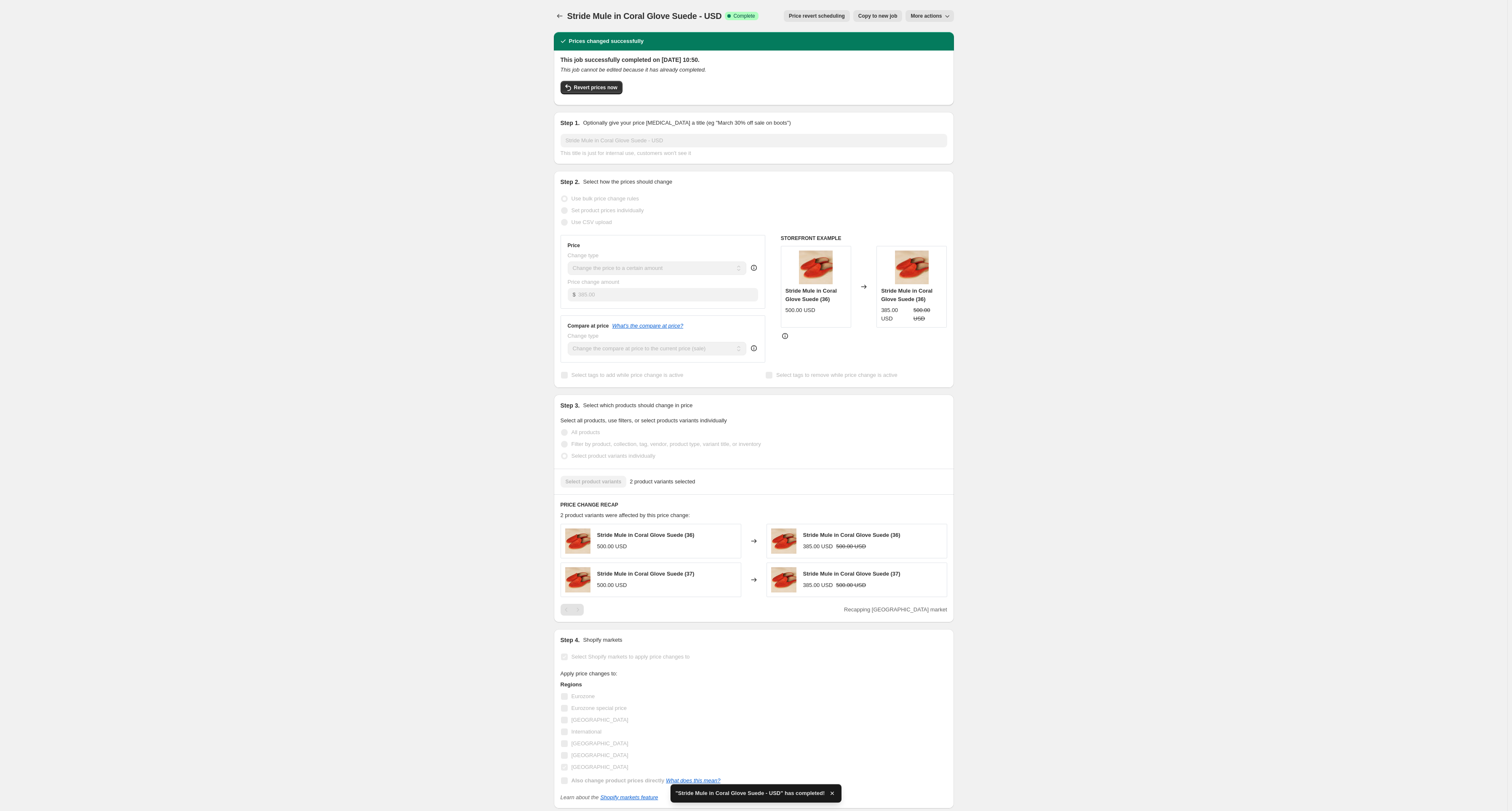
click at [867, 14] on span "Copy to new job" at bounding box center [878, 16] width 39 height 7
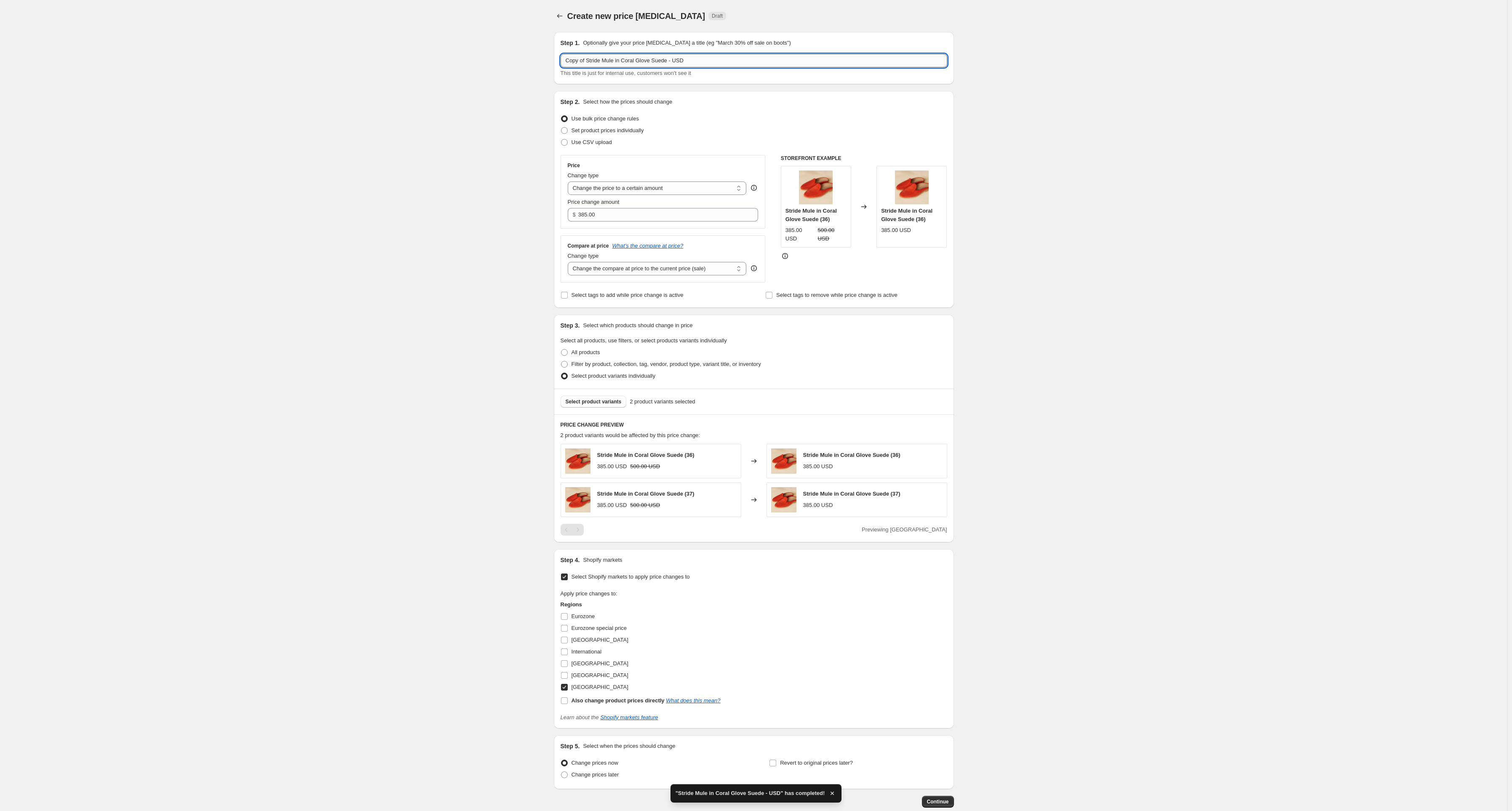
click at [588, 63] on input "Copy of Stride Mule in Coral Glove Suede - USD" at bounding box center [753, 61] width 387 height 14
type input "Stride Mule in Coral Glove Suede - EUR"
click at [609, 217] on input "385.00" at bounding box center [662, 215] width 167 height 14
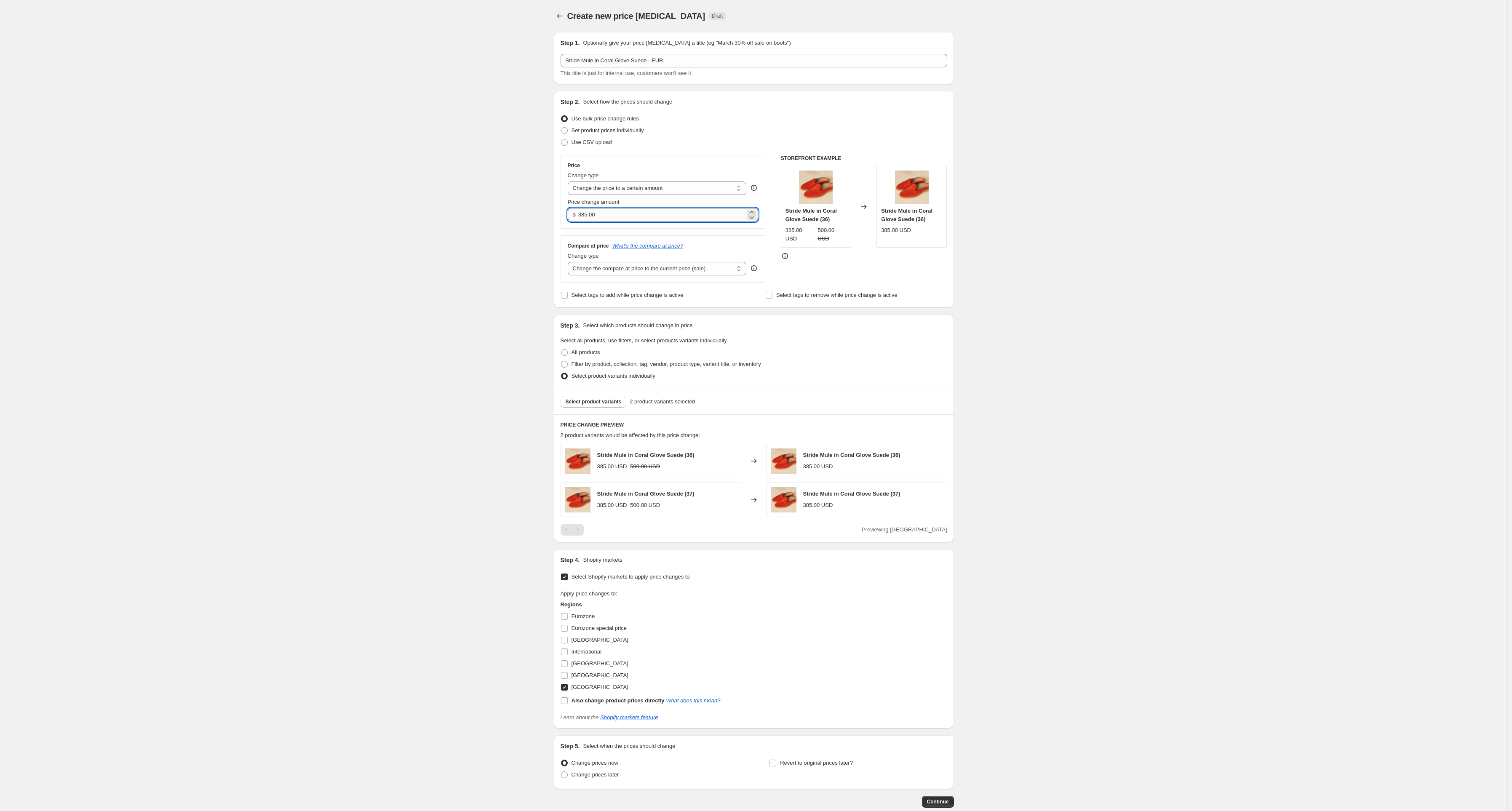
click at [609, 217] on input "385.00" at bounding box center [662, 215] width 167 height 14
type input "325.00"
click at [463, 294] on div "Create new price [MEDICAL_DATA]. This page is ready Create new price [MEDICAL_D…" at bounding box center [753, 430] width 1507 height 859
click at [571, 627] on label "Eurozone special price" at bounding box center [593, 628] width 66 height 11
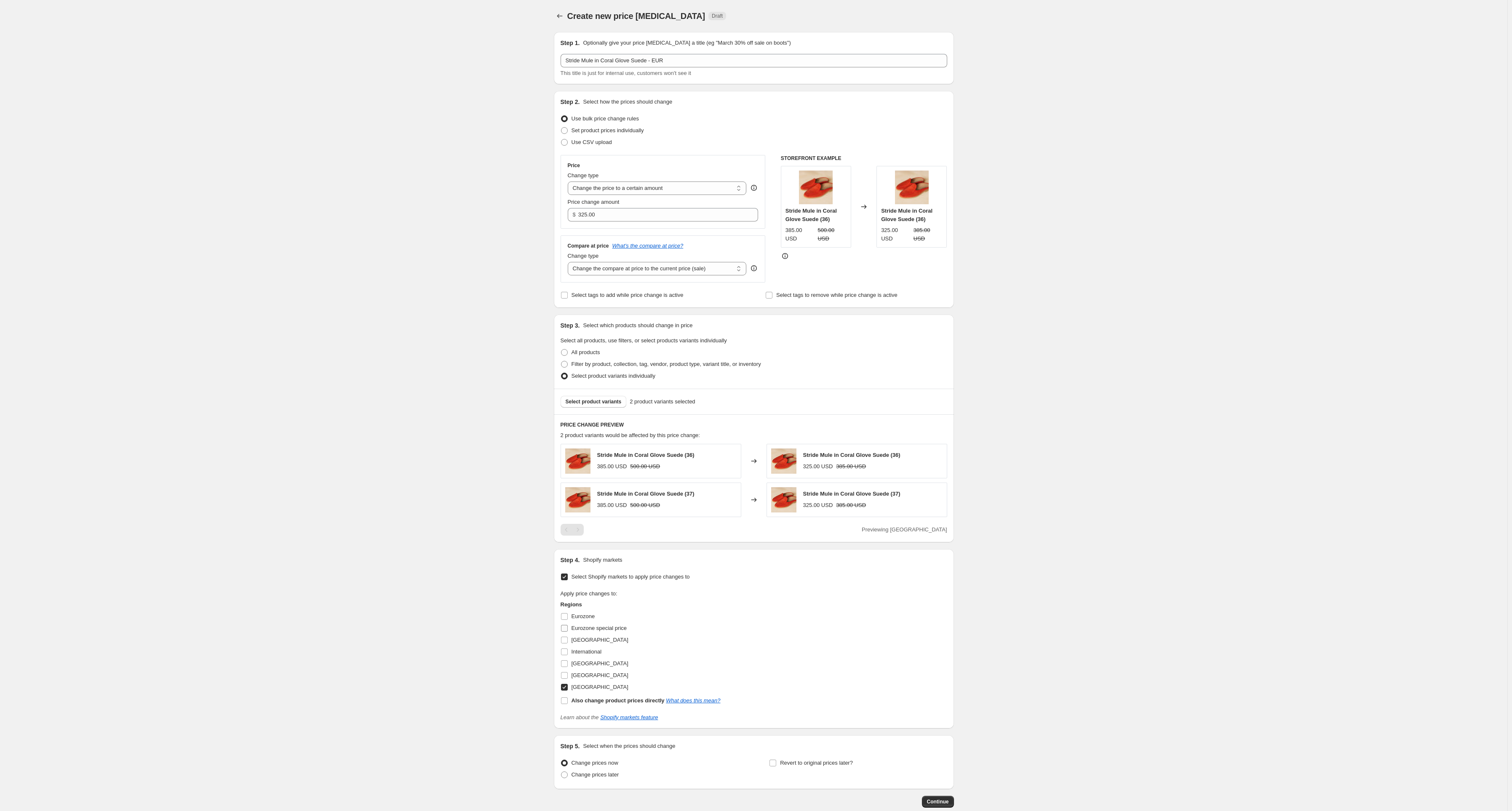
click at [568, 627] on input "Eurozone special price" at bounding box center [564, 628] width 7 height 7
checkbox input "true"
click at [584, 626] on span "Eurozone" at bounding box center [583, 628] width 24 height 6
click at [568, 626] on input "Eurozone" at bounding box center [564, 628] width 7 height 7
checkbox input "true"
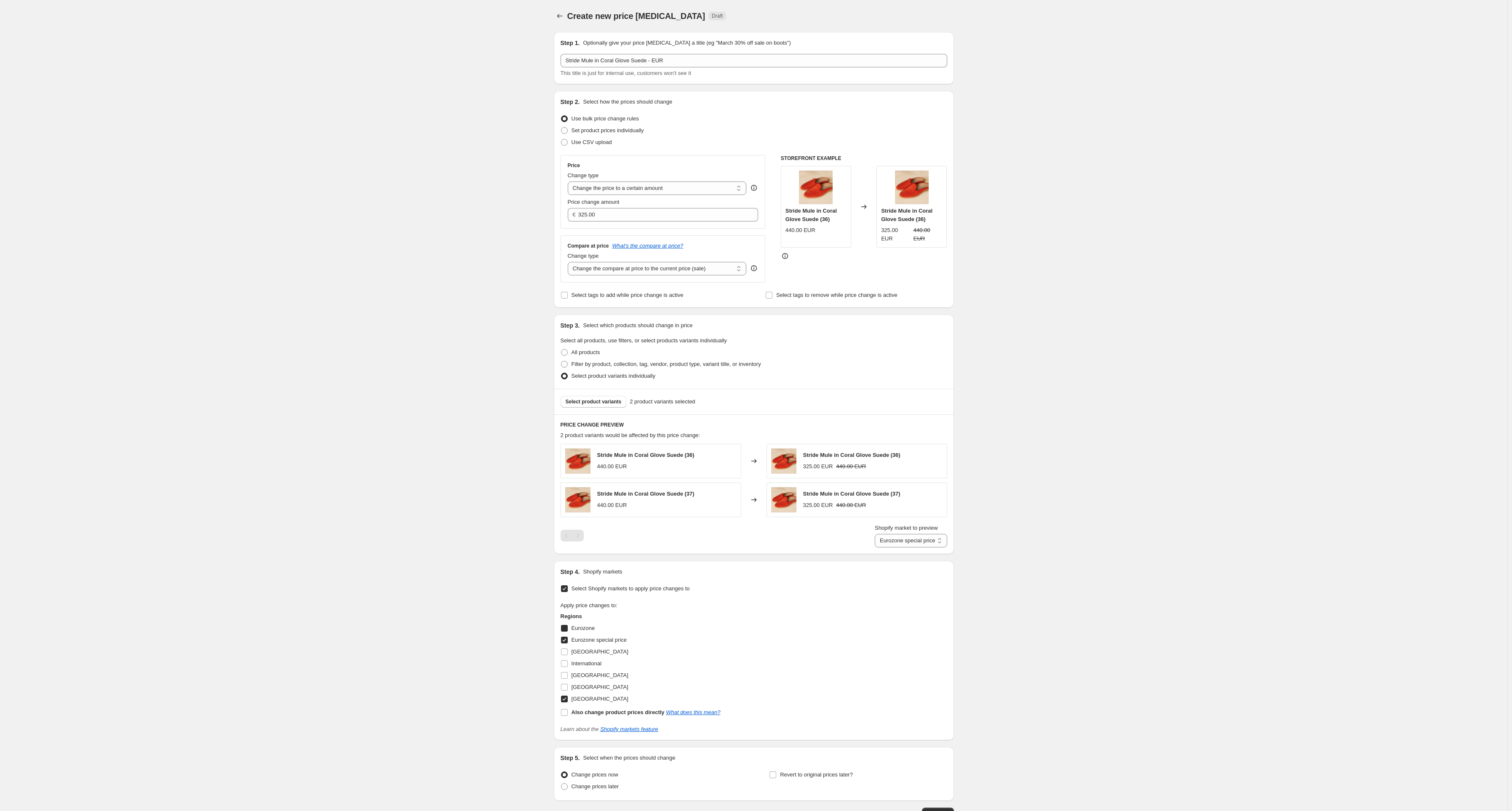
select select "86737134"
click at [587, 698] on span "[GEOGRAPHIC_DATA]" at bounding box center [600, 699] width 56 height 6
click at [568, 698] on input "[GEOGRAPHIC_DATA]" at bounding box center [564, 699] width 7 height 7
checkbox input "false"
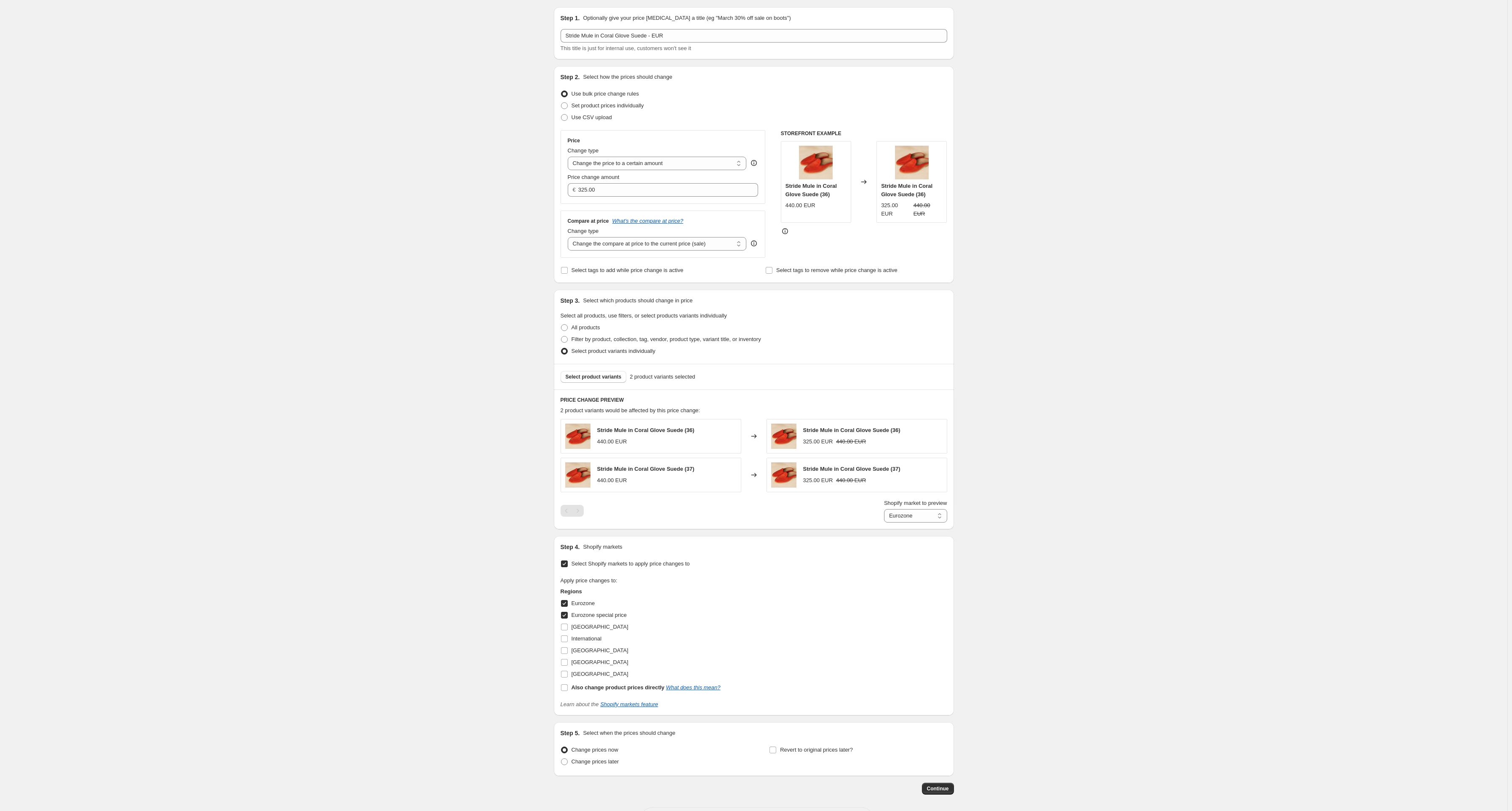
scroll to position [60, 0]
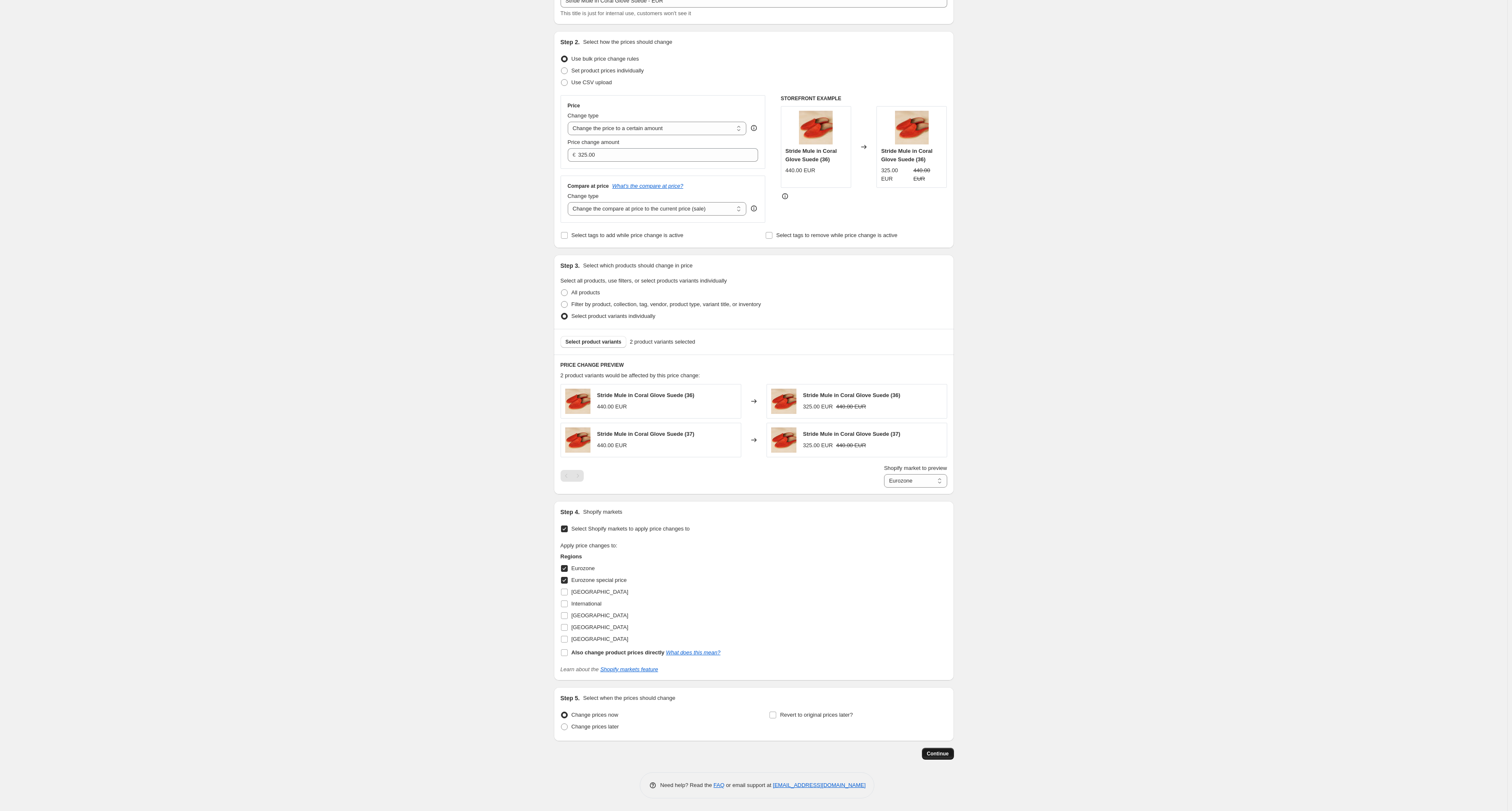
click at [949, 757] on span "Continue" at bounding box center [938, 753] width 22 height 7
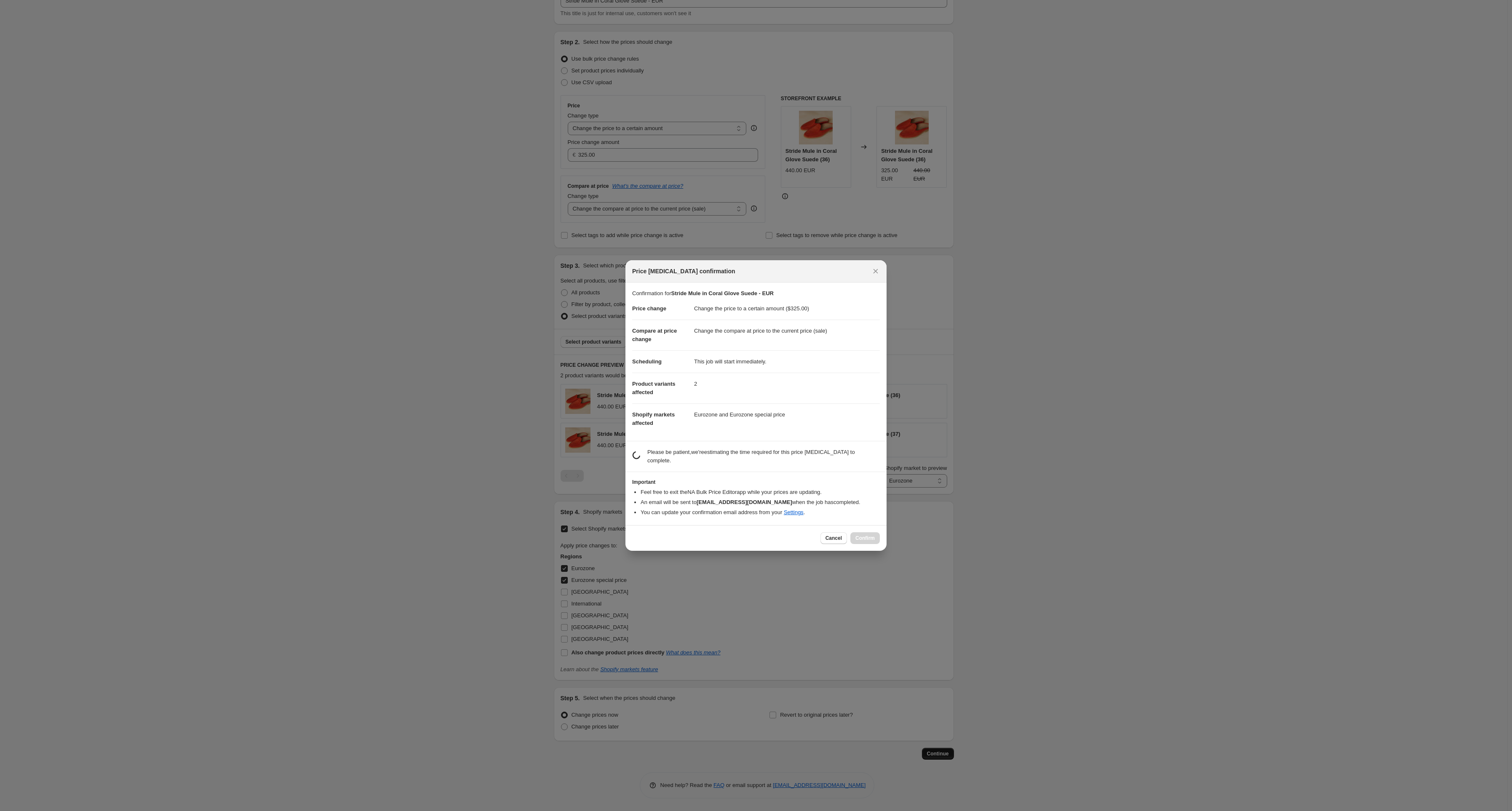
scroll to position [0, 0]
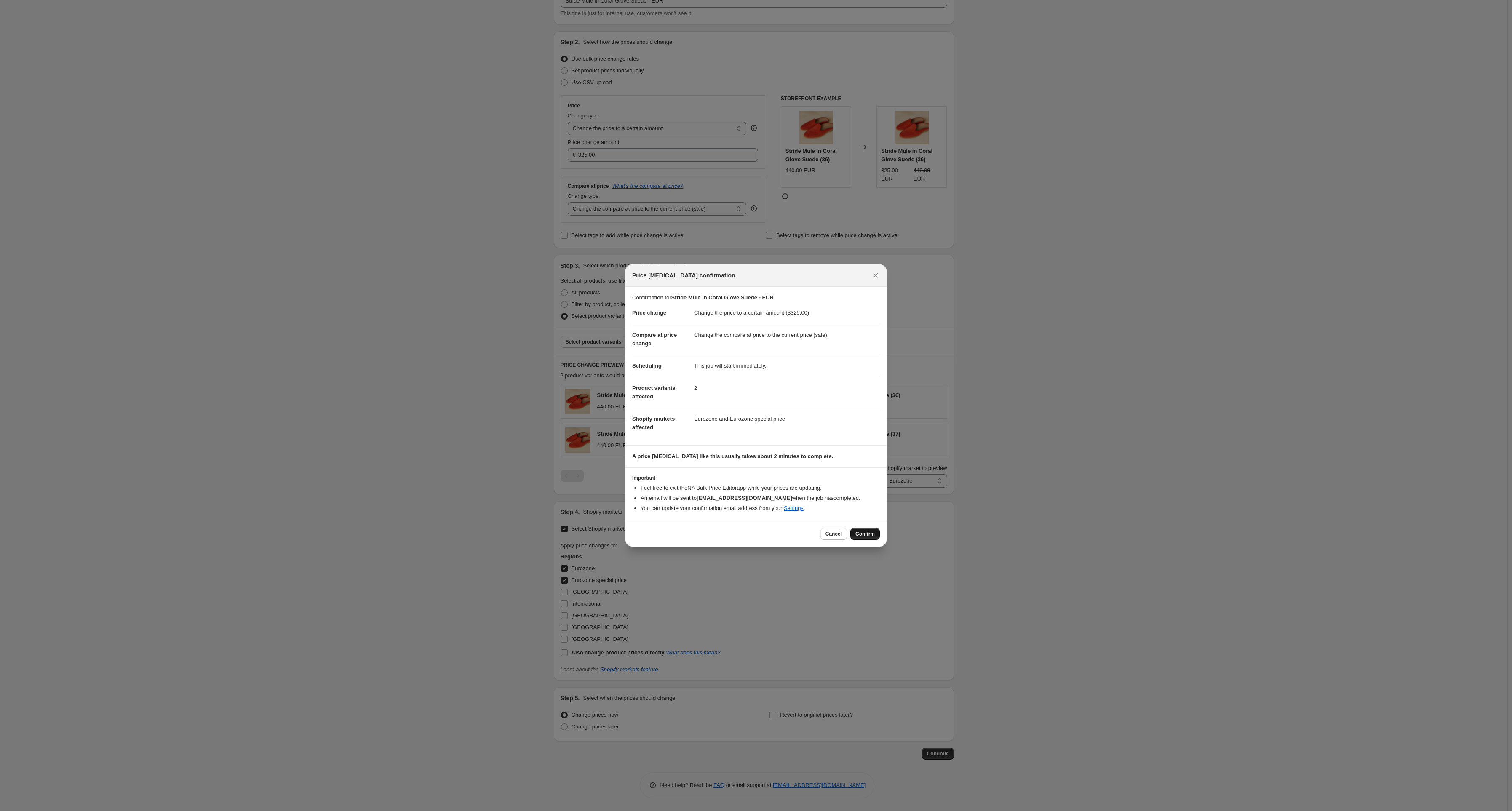
click at [862, 531] on span "Confirm" at bounding box center [865, 533] width 19 height 7
